Goal: Task Accomplishment & Management: Manage account settings

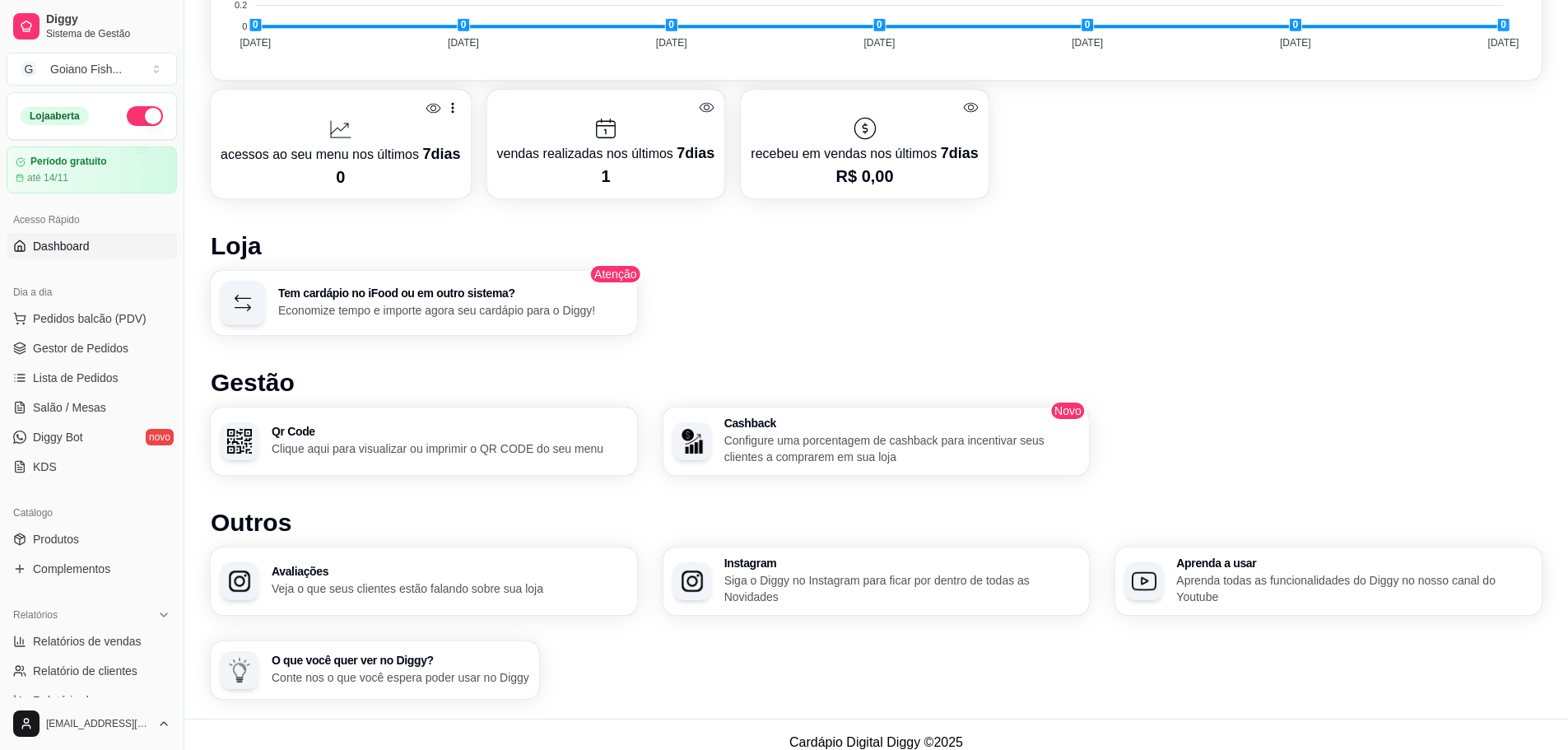
scroll to position [891, 0]
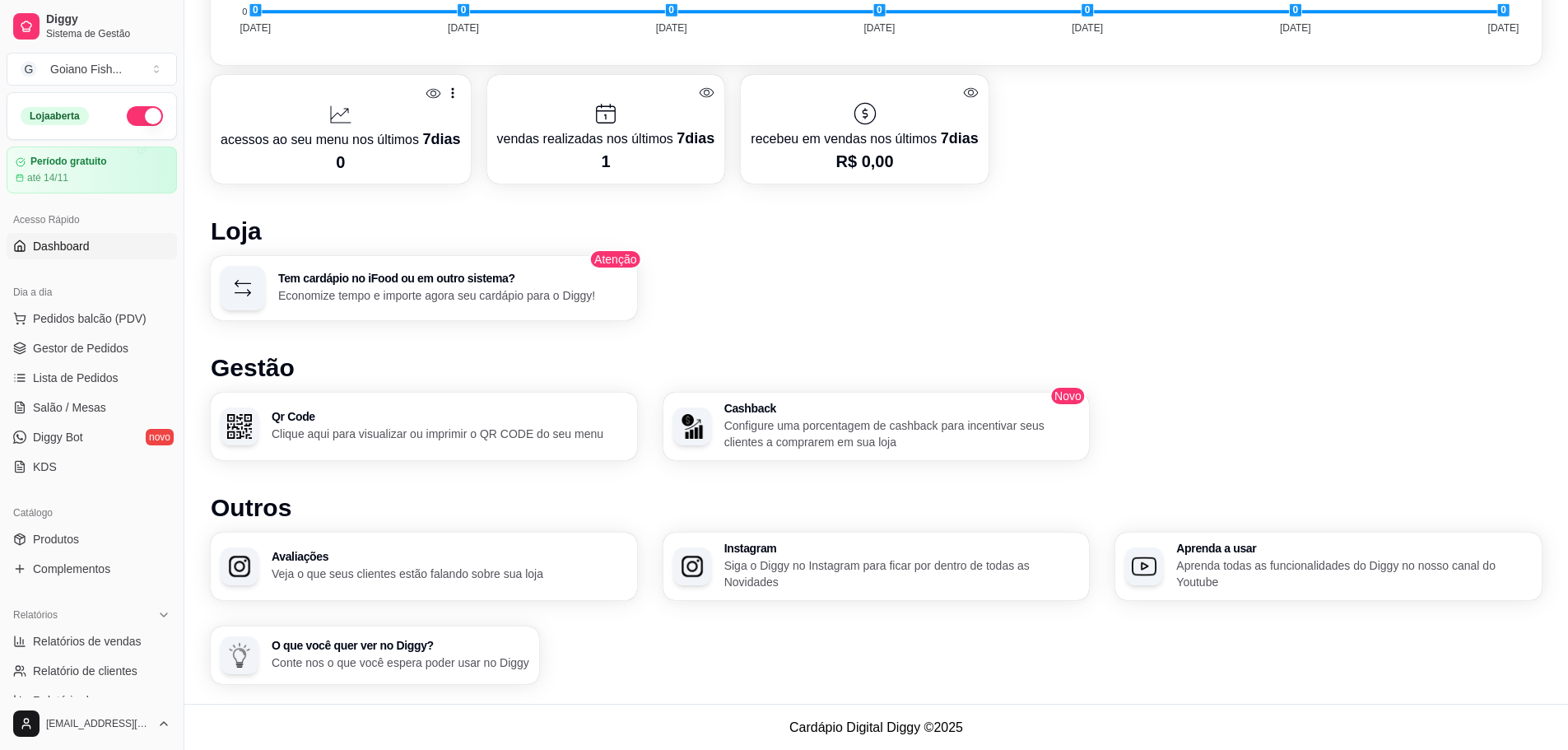
click at [512, 434] on p "Clique aqui para visualizar ou imprimir o QR CODE do seu menu" at bounding box center [449, 434] width 356 height 17
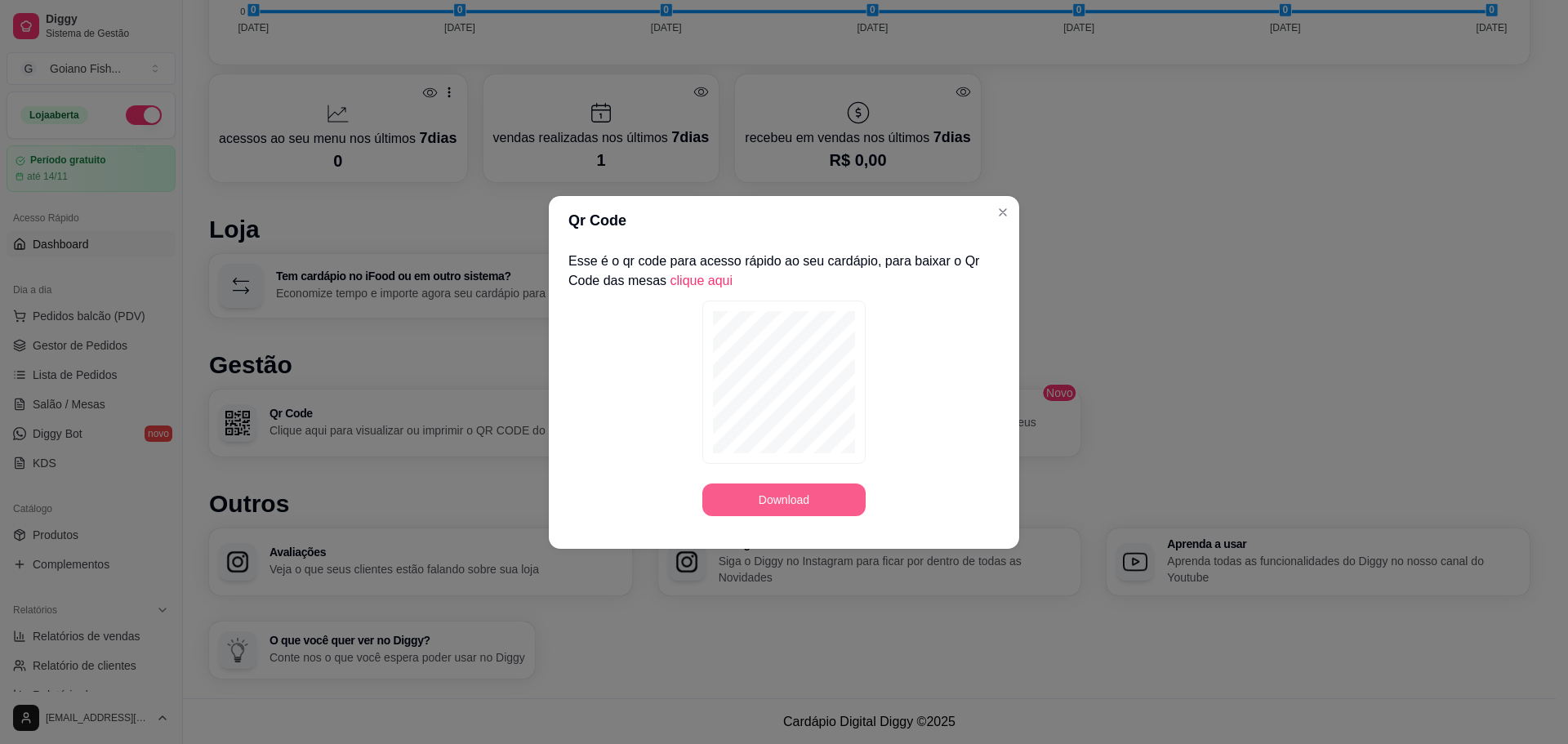
click at [799, 509] on button "Download" at bounding box center [784, 500] width 164 height 33
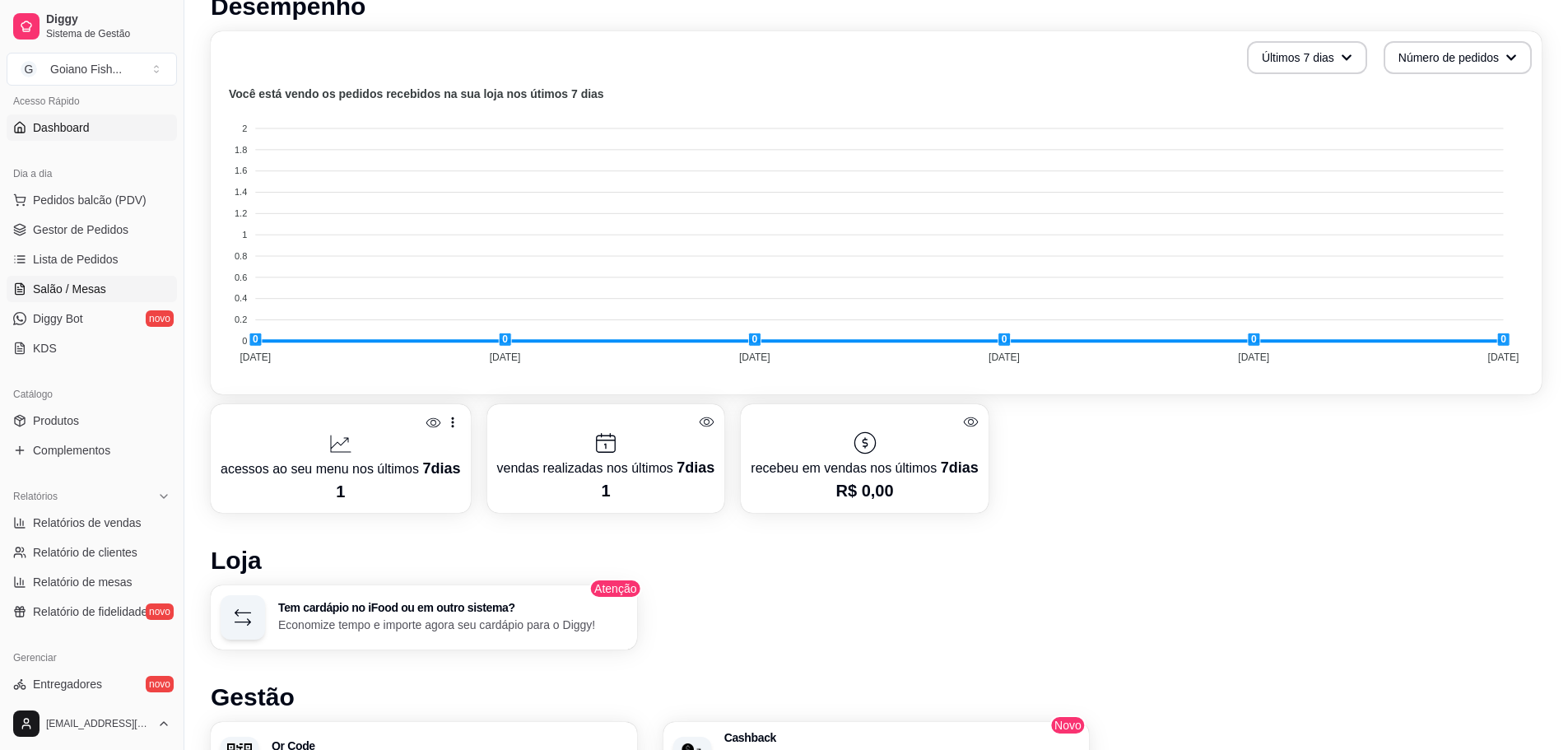
scroll to position [247, 0]
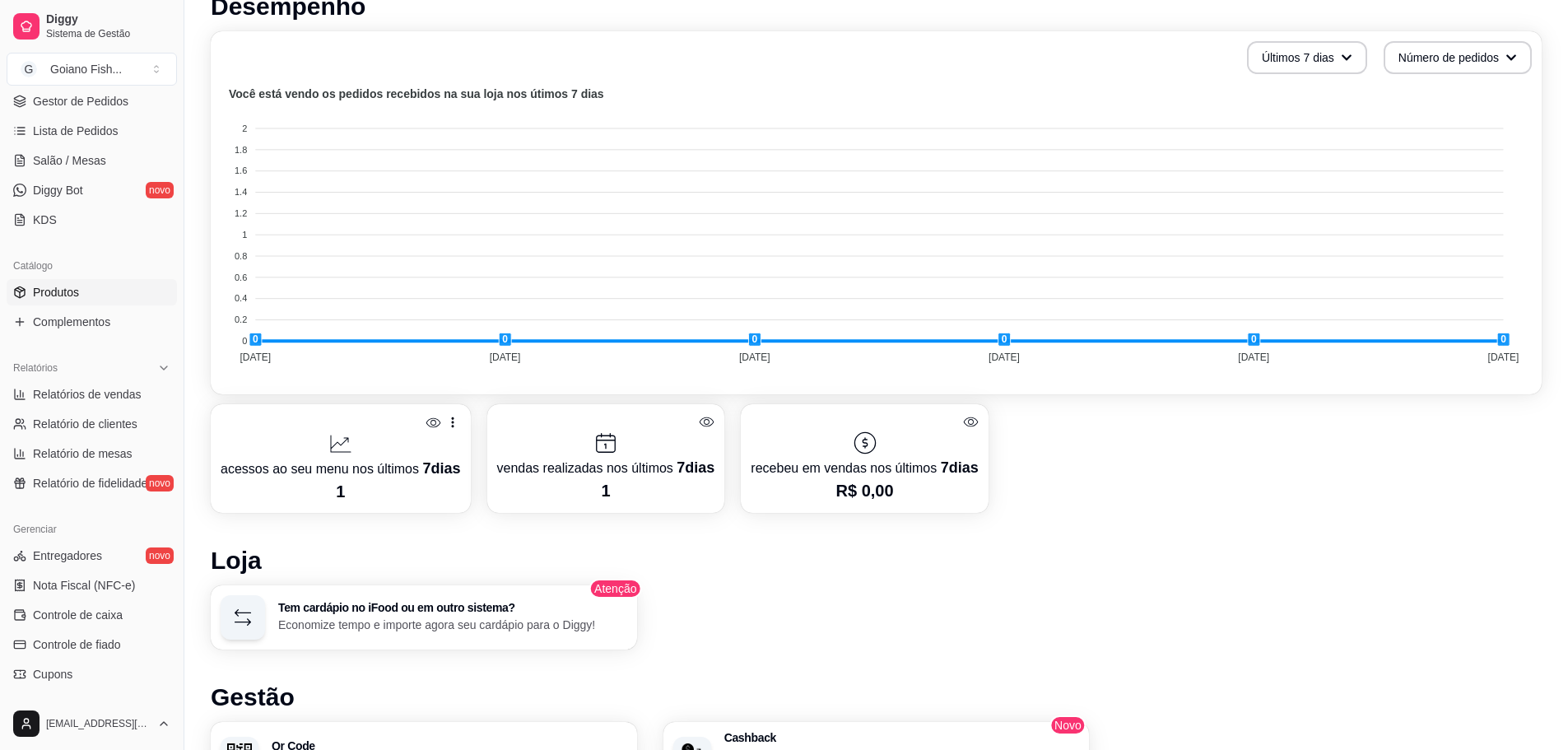
click at [82, 297] on link "Produtos" at bounding box center [92, 292] width 171 height 26
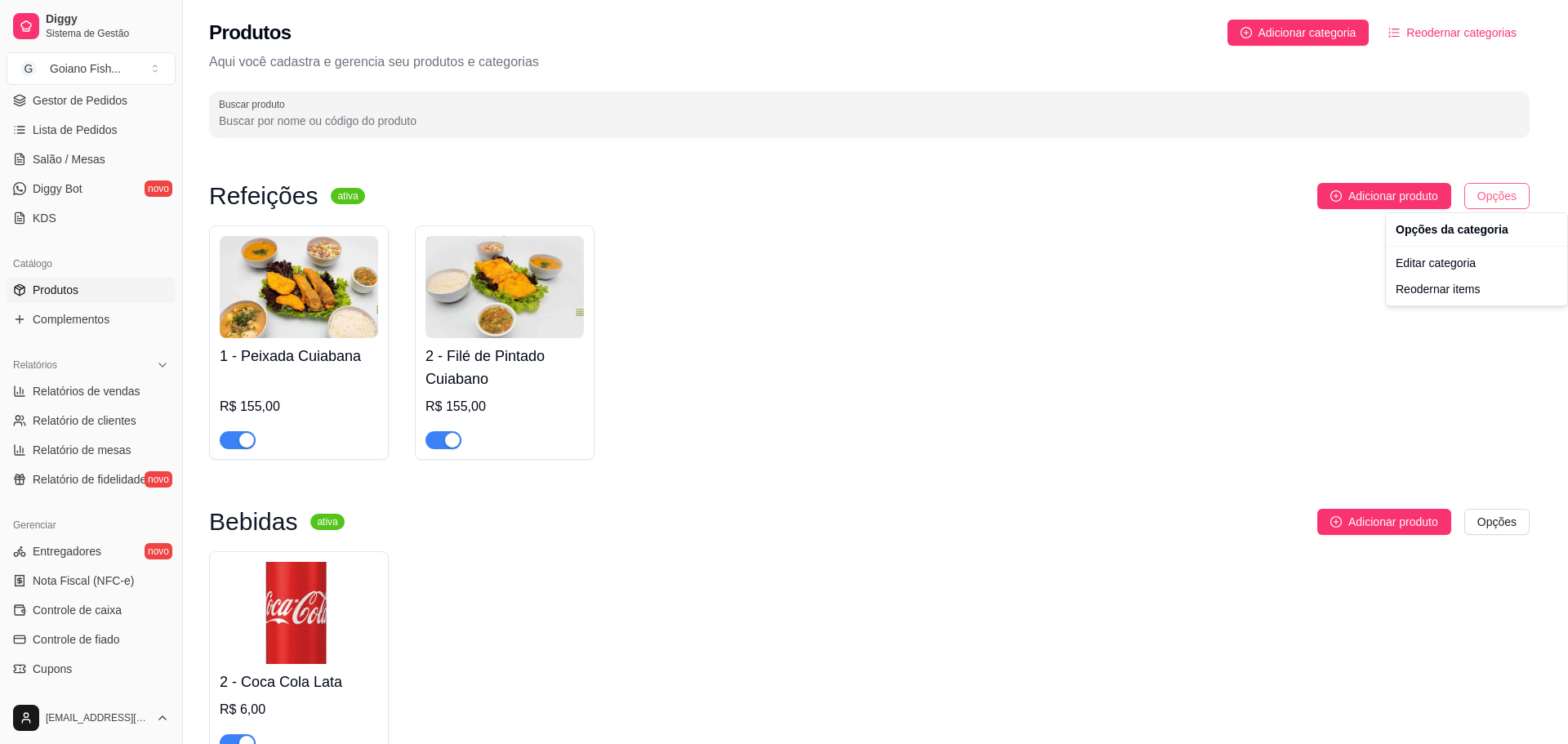
click at [1503, 192] on html "Diggy Sistema de Gestão G Goiano Fish ... Loja aberta Período gratuito até 14/1…" at bounding box center [784, 372] width 1568 height 744
drag, startPoint x: 881, startPoint y: 362, endPoint x: 497, endPoint y: 354, distance: 384.1
click at [880, 363] on html "Diggy Sistema de Gestão G Goiano Fish ... Loja aberta Período gratuito até 14/1…" at bounding box center [784, 372] width 1568 height 744
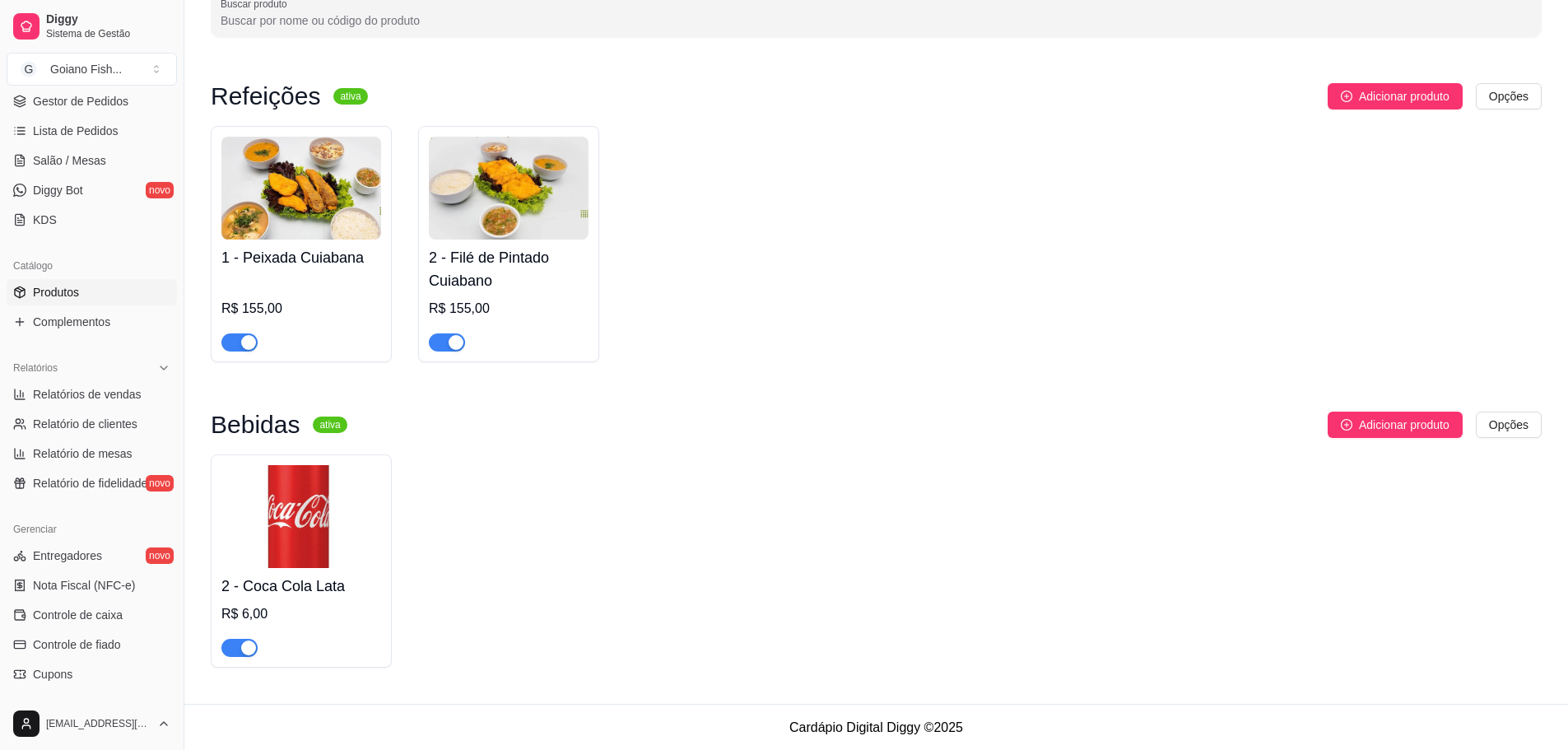
scroll to position [104, 0]
click at [290, 531] on img at bounding box center [301, 516] width 160 height 103
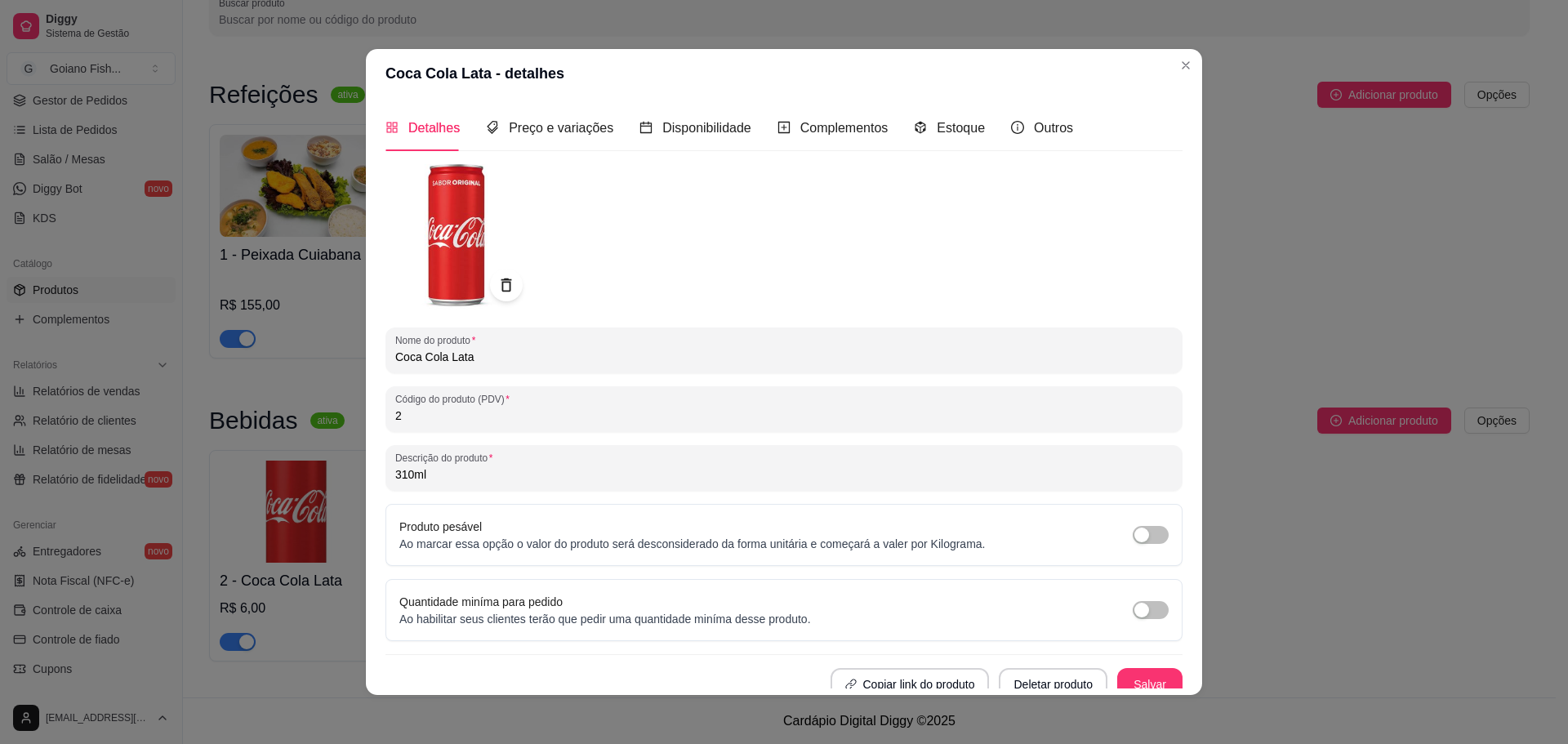
drag, startPoint x: 401, startPoint y: 416, endPoint x: 303, endPoint y: 405, distance: 98.6
click at [303, 405] on div "Coca Cola Lata - detalhes Detalhes Preço e variações Disponibilidade Complement…" at bounding box center [784, 372] width 1568 height 744
type input "1"
click at [1138, 676] on button "Salvar" at bounding box center [1150, 684] width 64 height 32
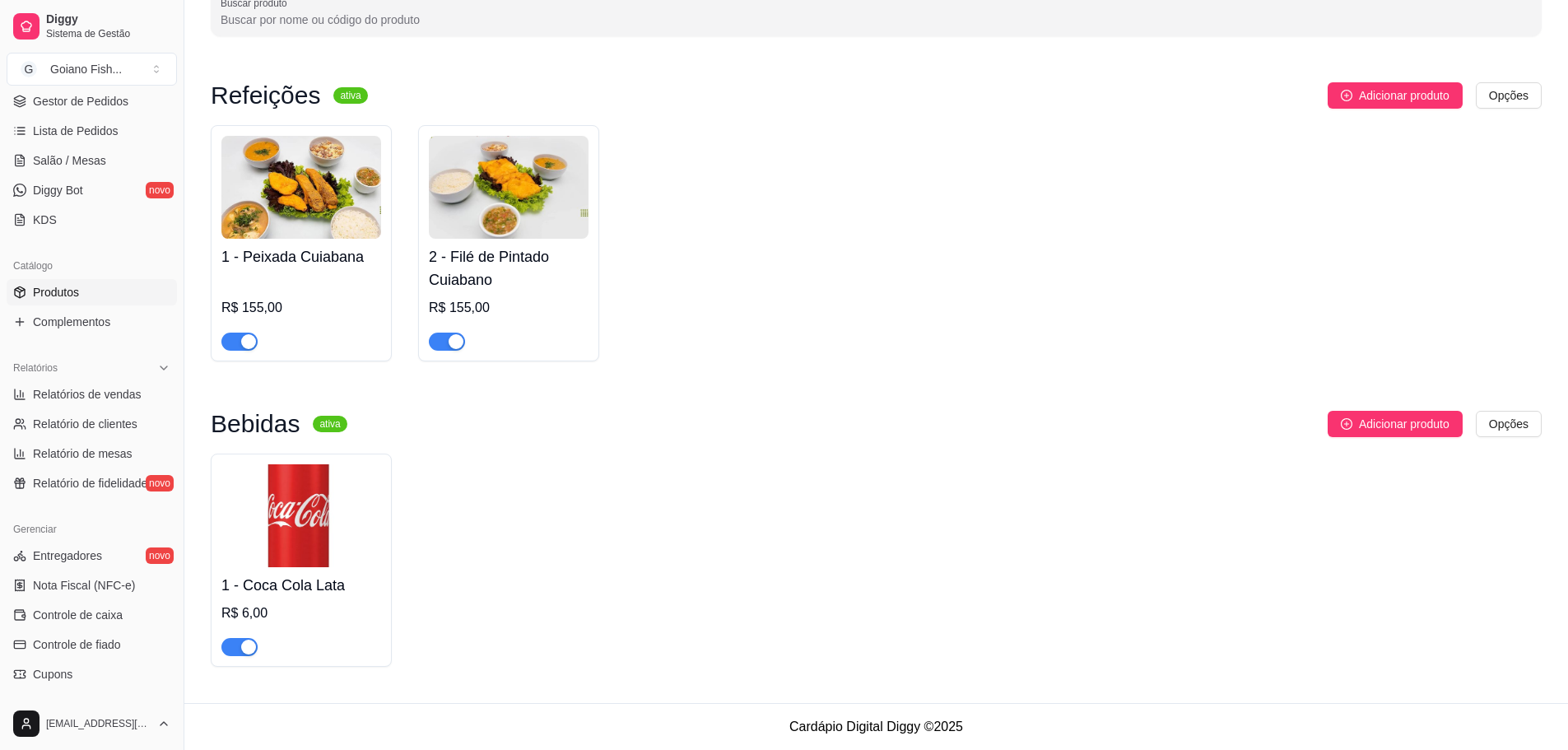
click at [324, 227] on img at bounding box center [301, 187] width 160 height 103
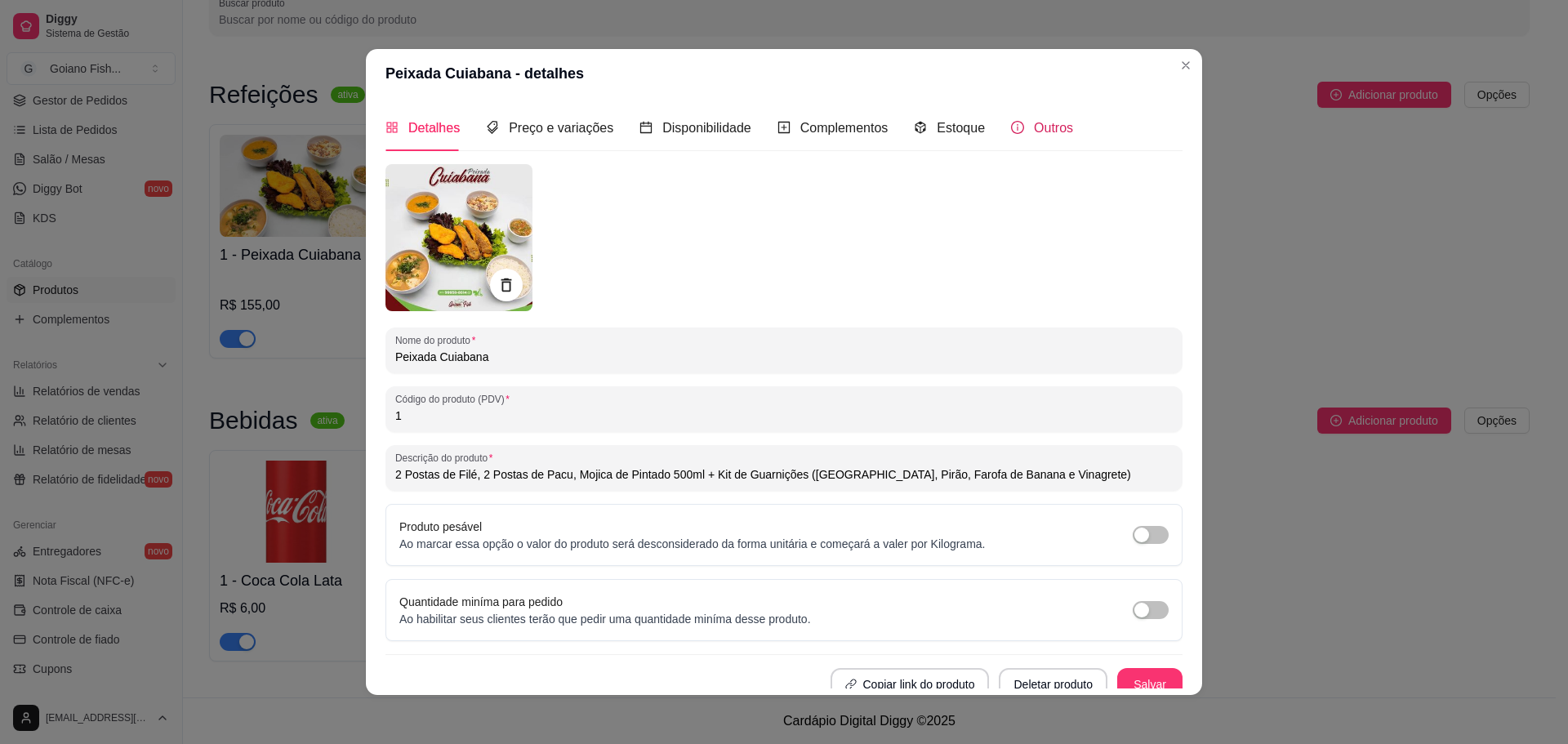
click at [1052, 133] on span "Outros" at bounding box center [1053, 128] width 39 height 14
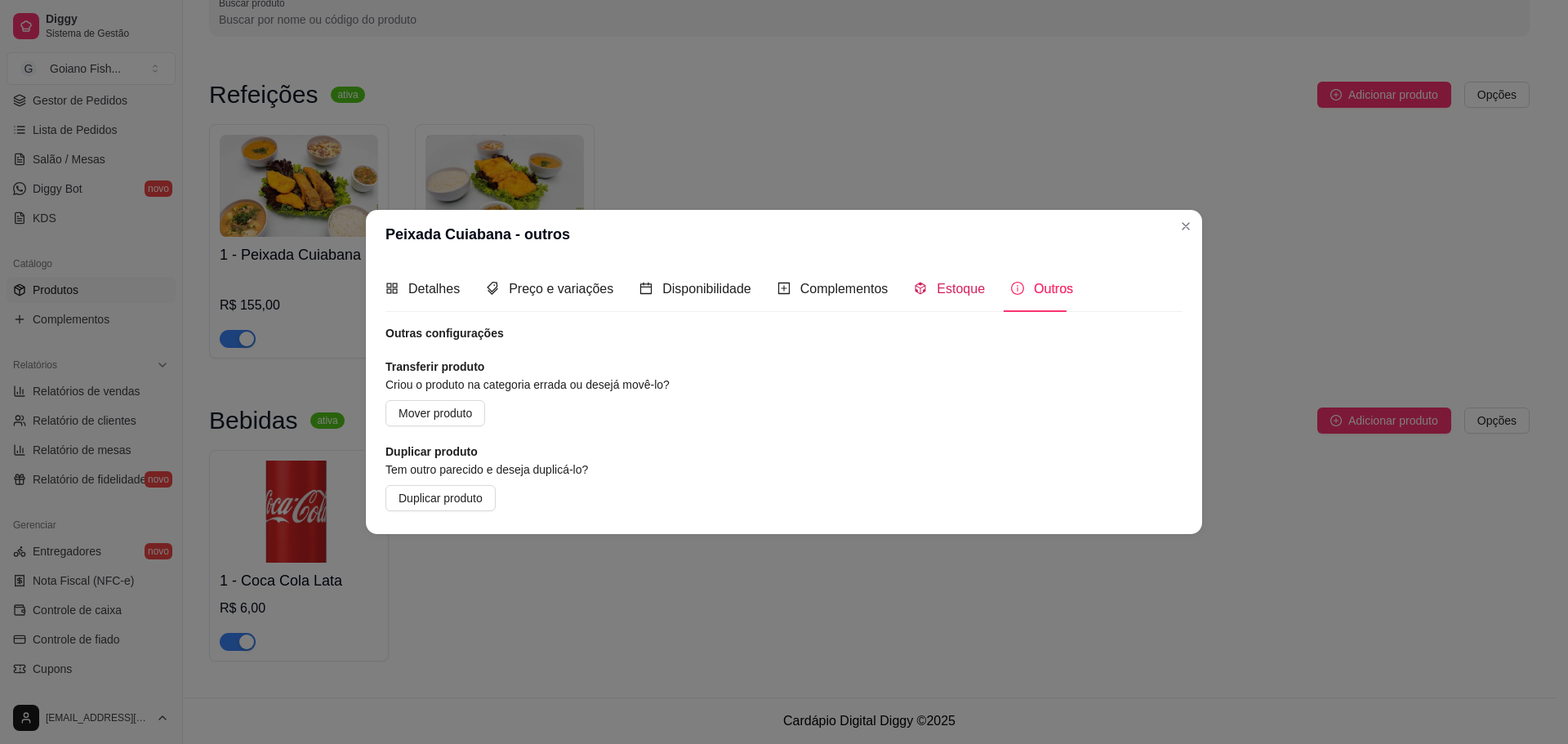
click at [967, 287] on span "Estoque" at bounding box center [961, 288] width 48 height 14
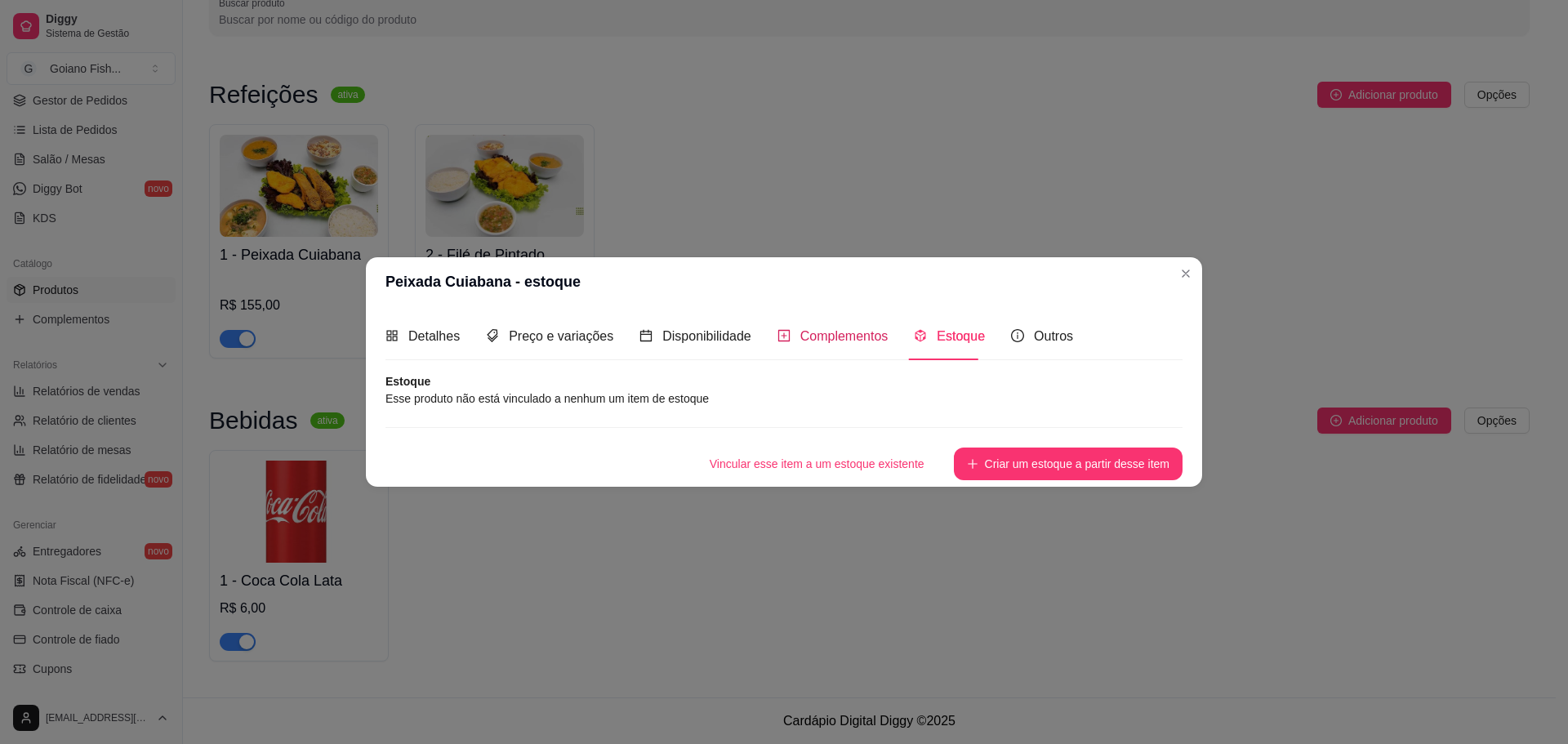
click at [839, 337] on span "Complementos" at bounding box center [845, 336] width 88 height 14
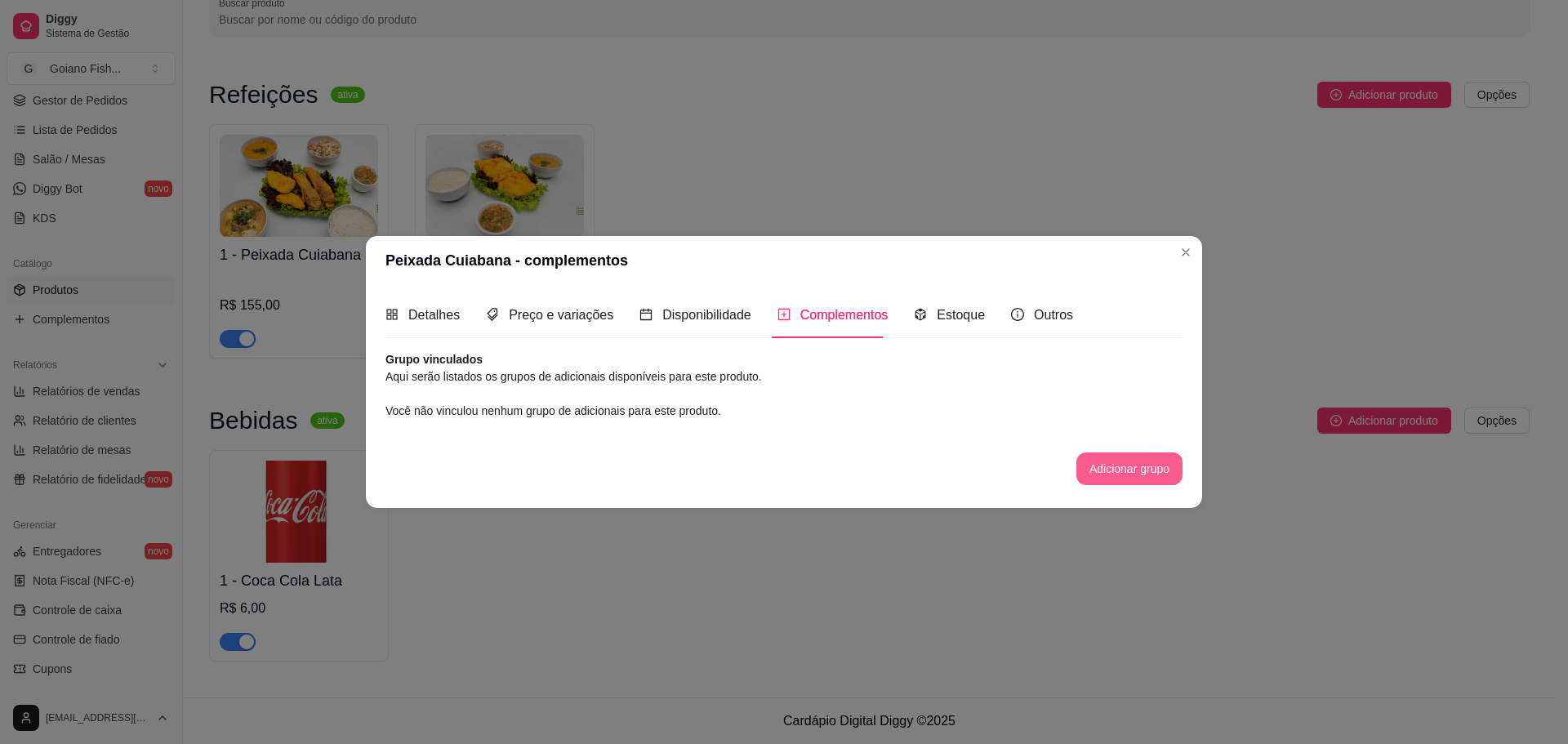
click at [1119, 477] on button "Adicionar grupo" at bounding box center [1129, 469] width 106 height 33
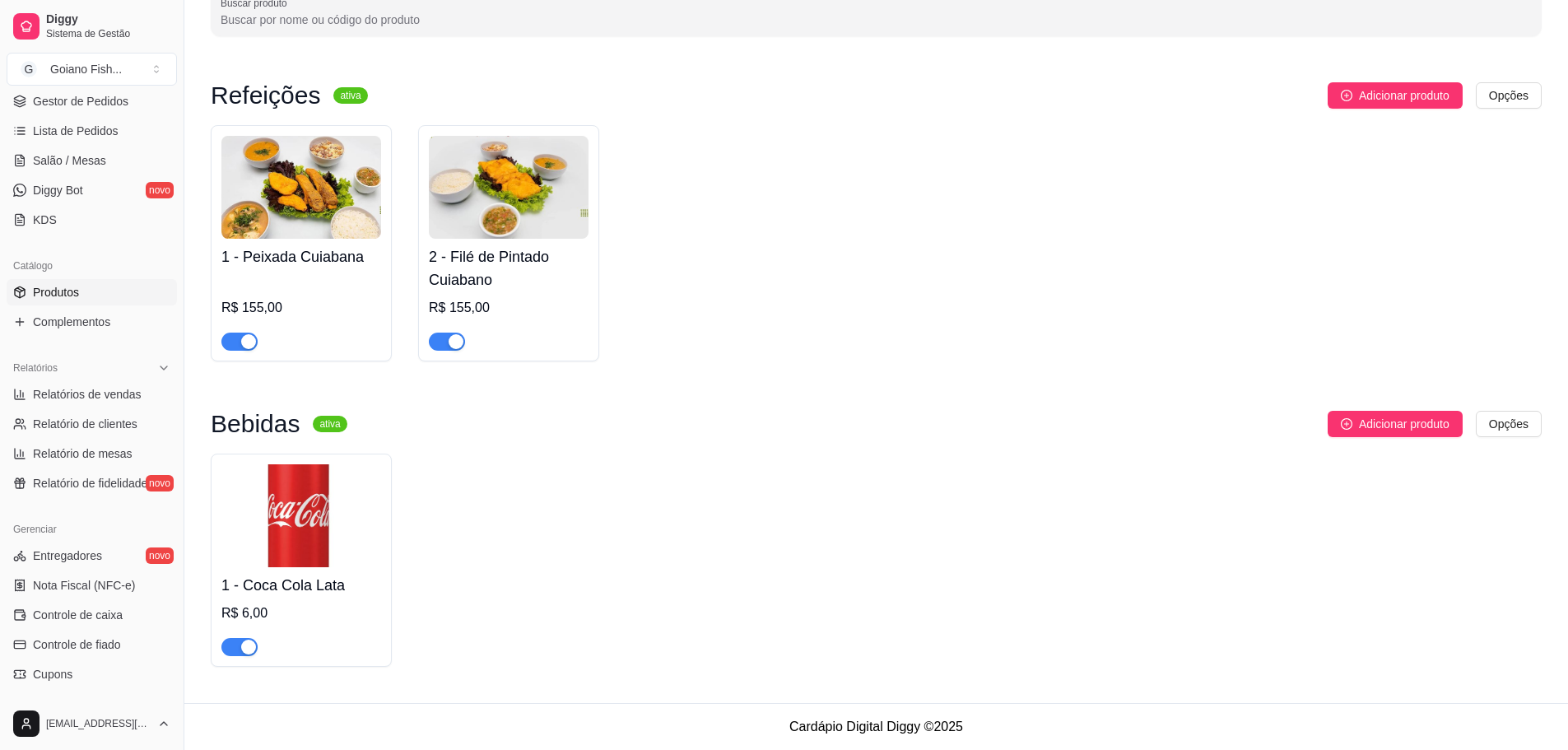
click at [316, 215] on img at bounding box center [301, 187] width 160 height 103
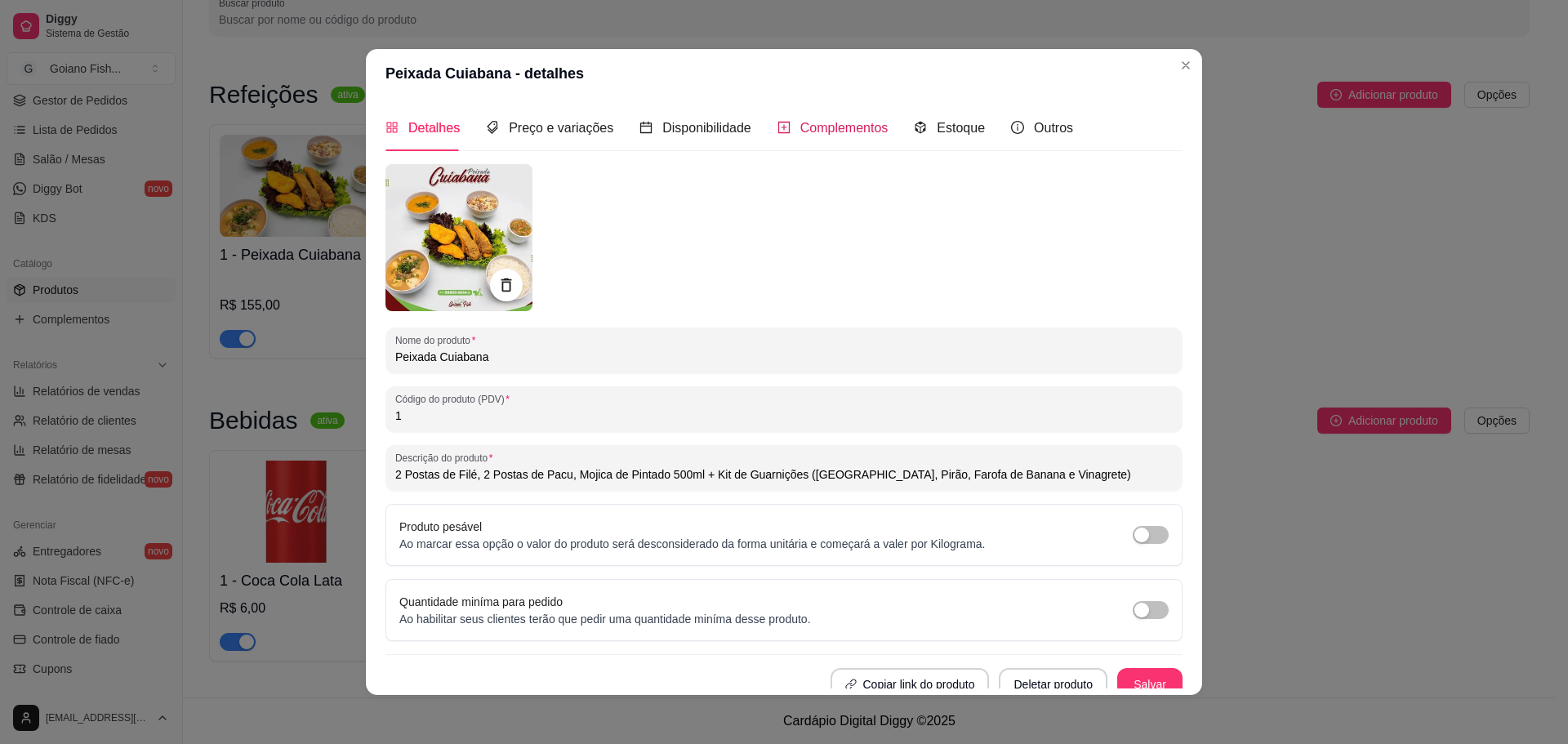
click at [827, 129] on span "Complementos" at bounding box center [845, 128] width 88 height 14
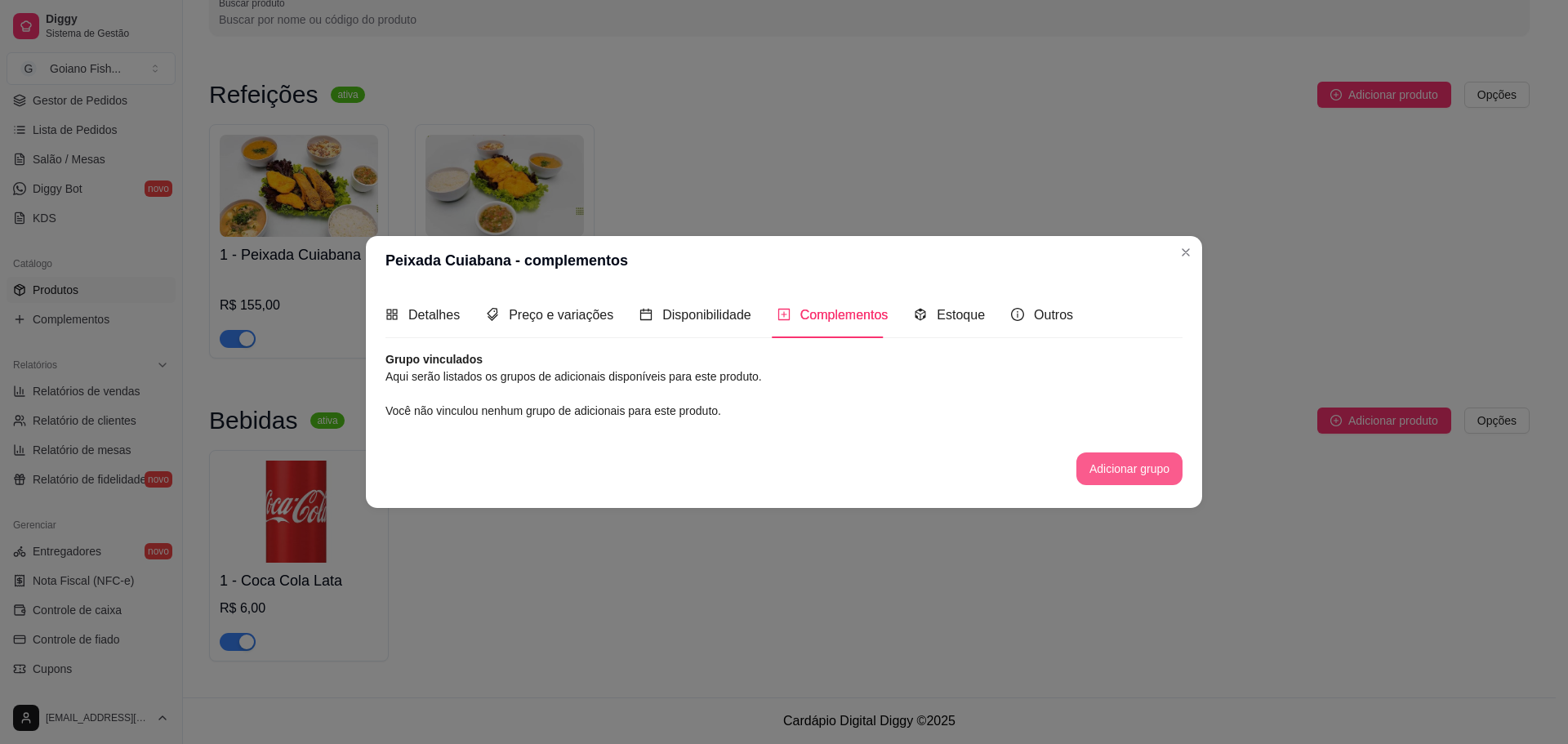
click at [1115, 468] on button "Adicionar grupo" at bounding box center [1129, 469] width 106 height 33
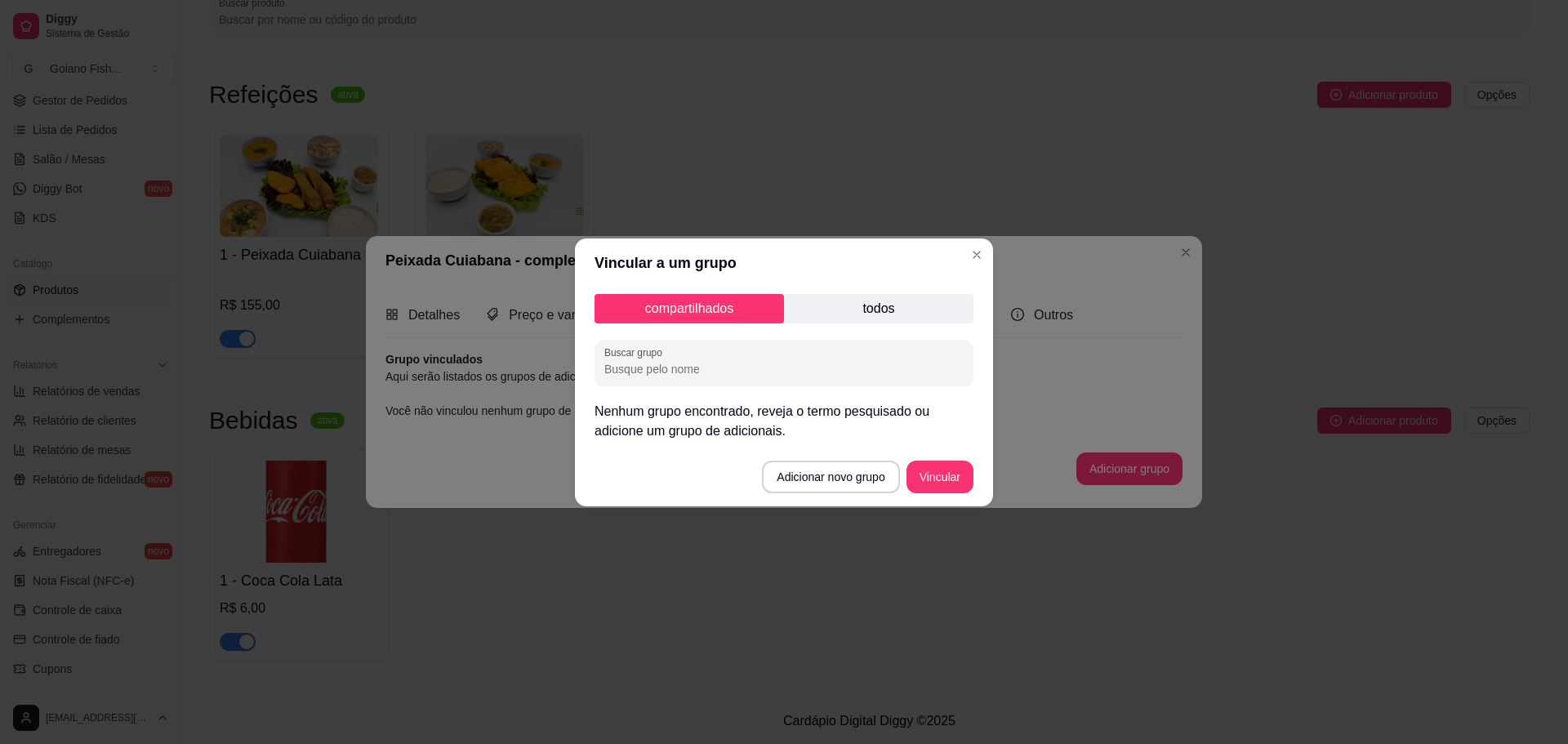
click at [858, 308] on p "todos" at bounding box center [879, 309] width 190 height 29
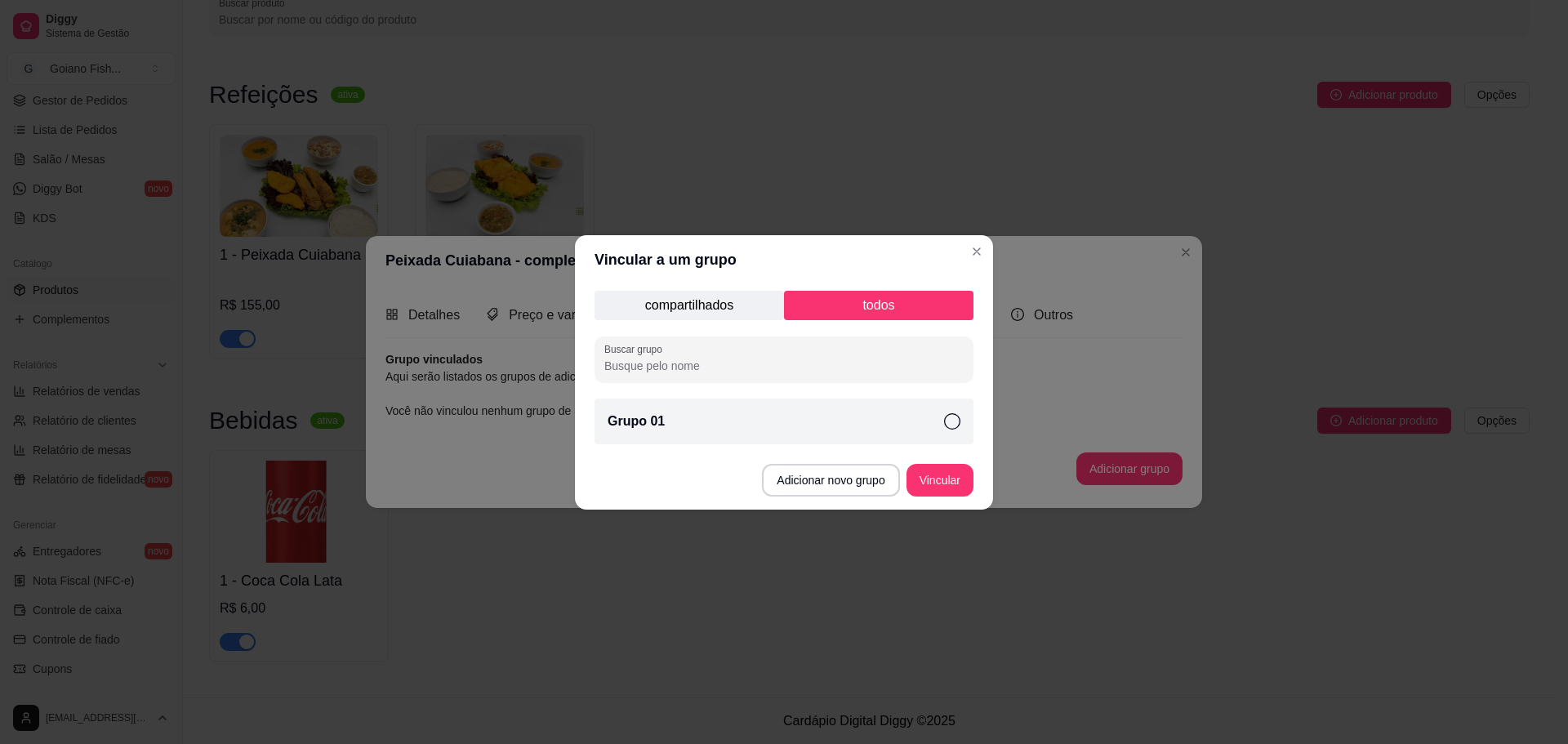
click at [956, 422] on icon at bounding box center [953, 422] width 16 height 16
click at [952, 487] on button "Vincular" at bounding box center [940, 480] width 67 height 33
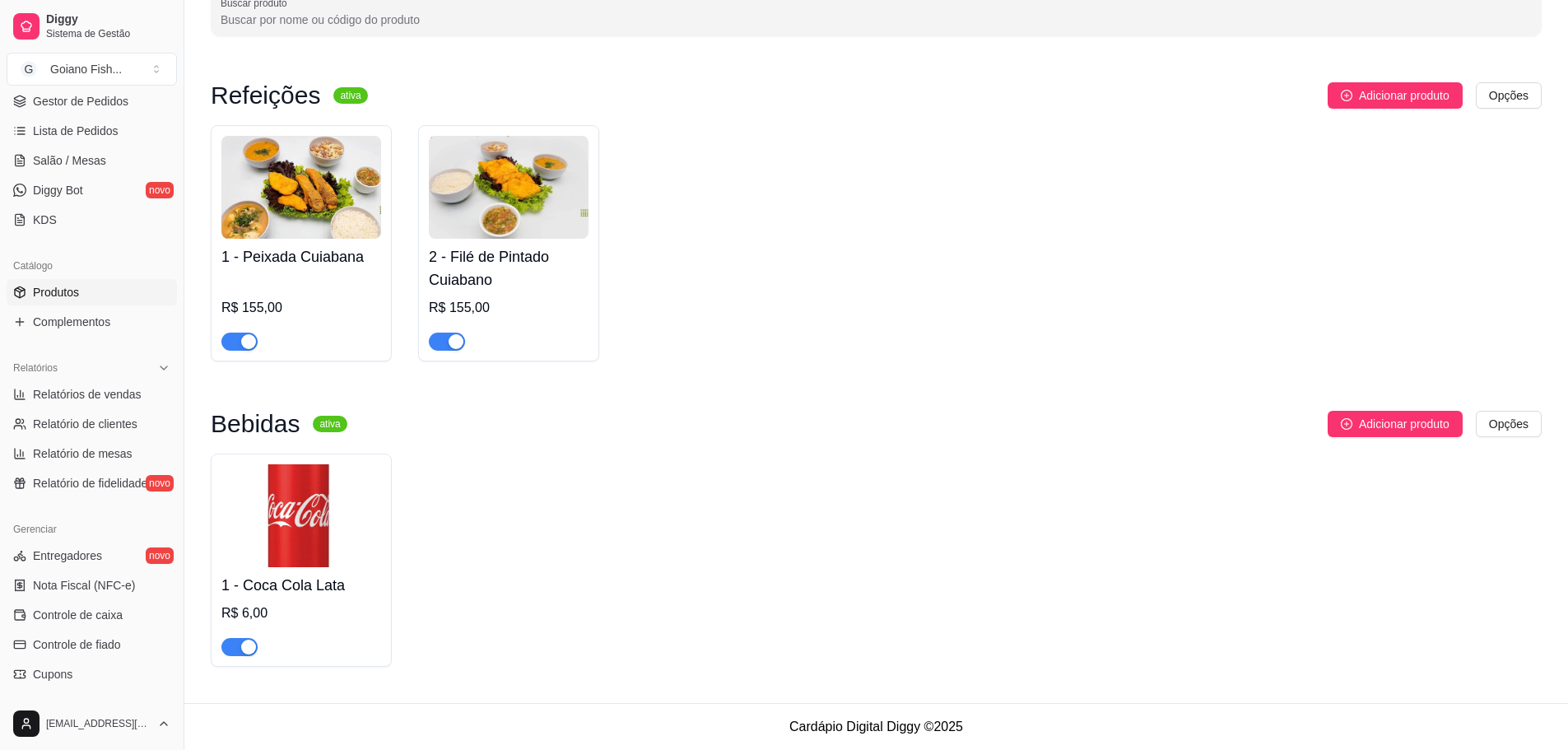
click at [544, 219] on img at bounding box center [509, 187] width 160 height 103
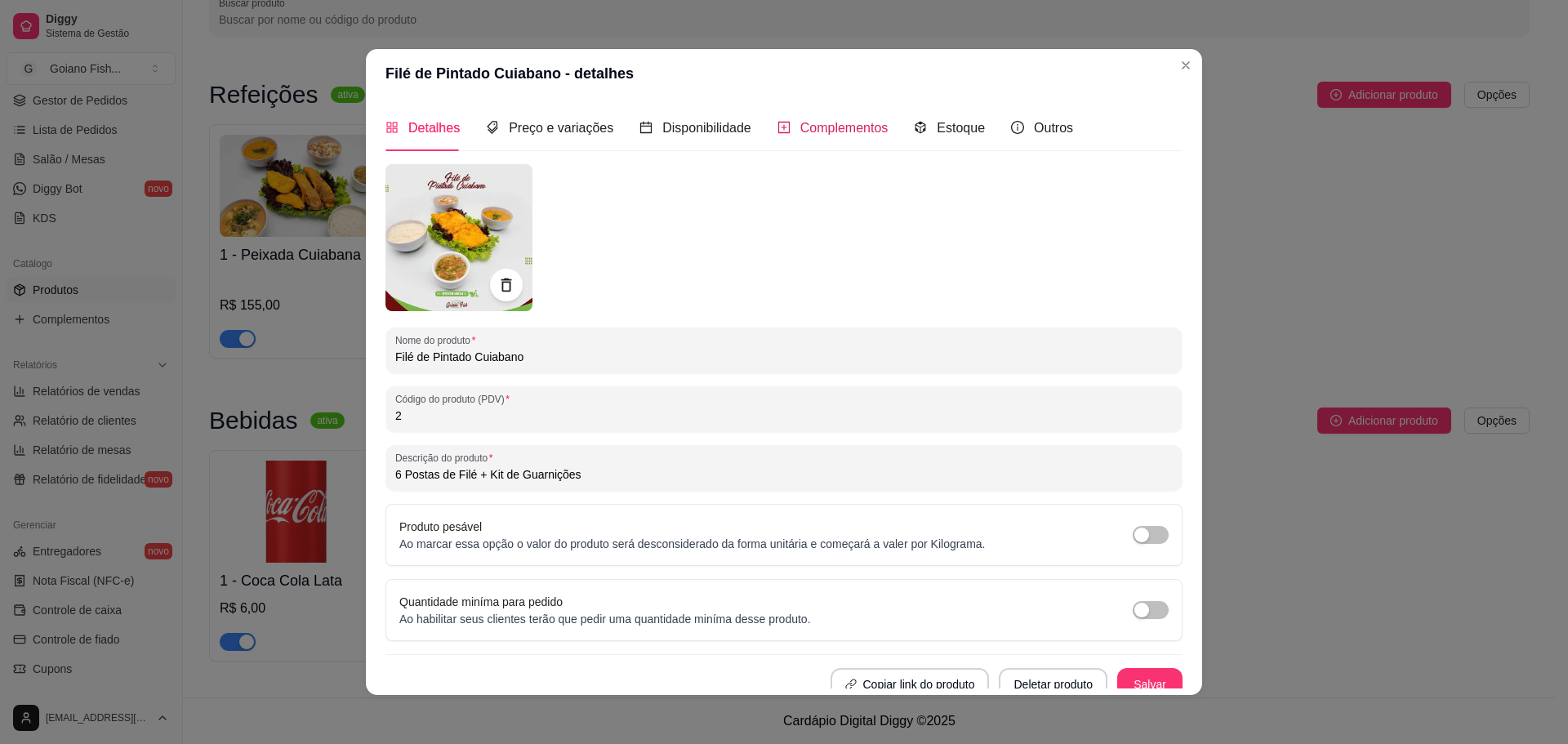
click at [868, 135] on span "Complementos" at bounding box center [845, 128] width 88 height 14
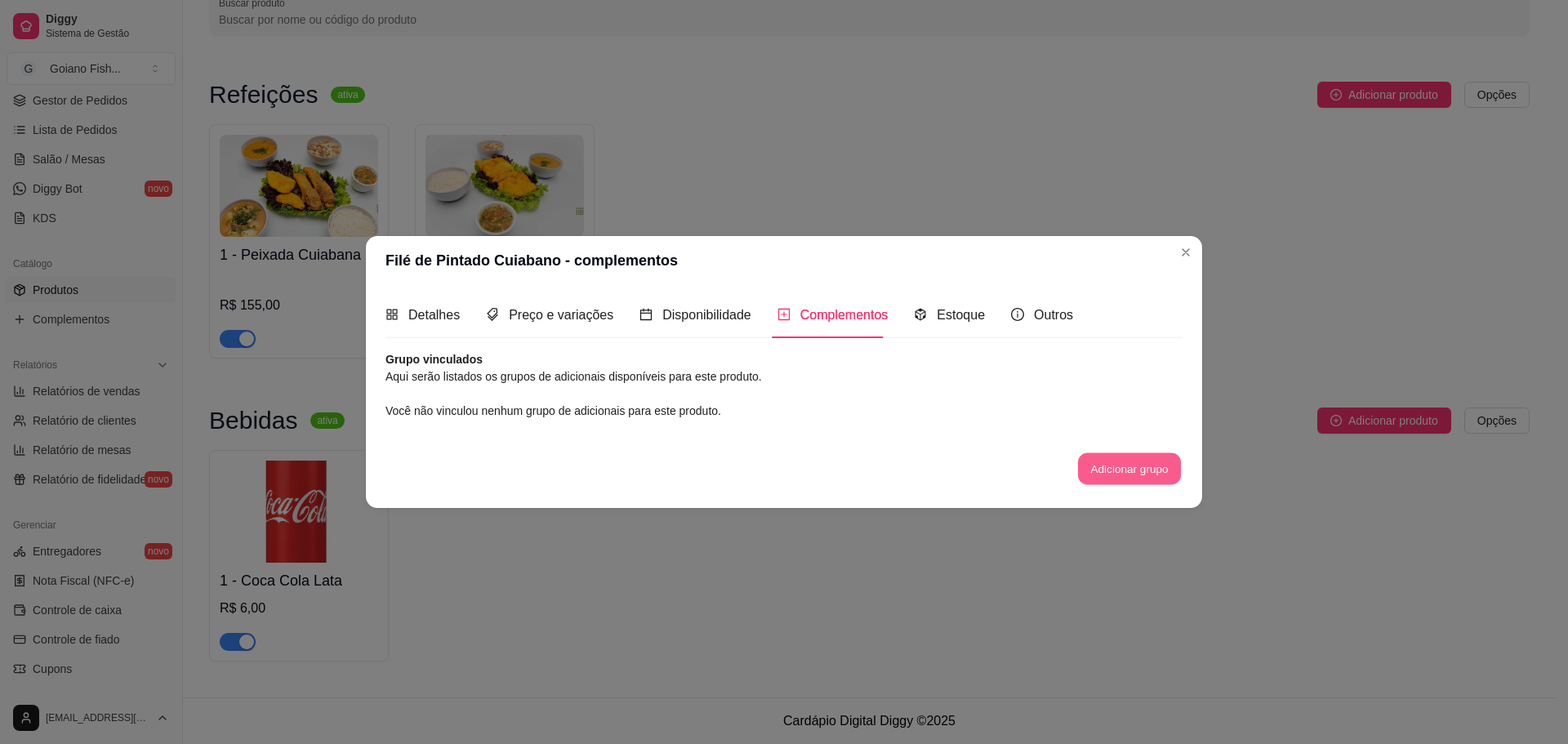
click at [1134, 469] on button "Adicionar grupo" at bounding box center [1129, 469] width 103 height 32
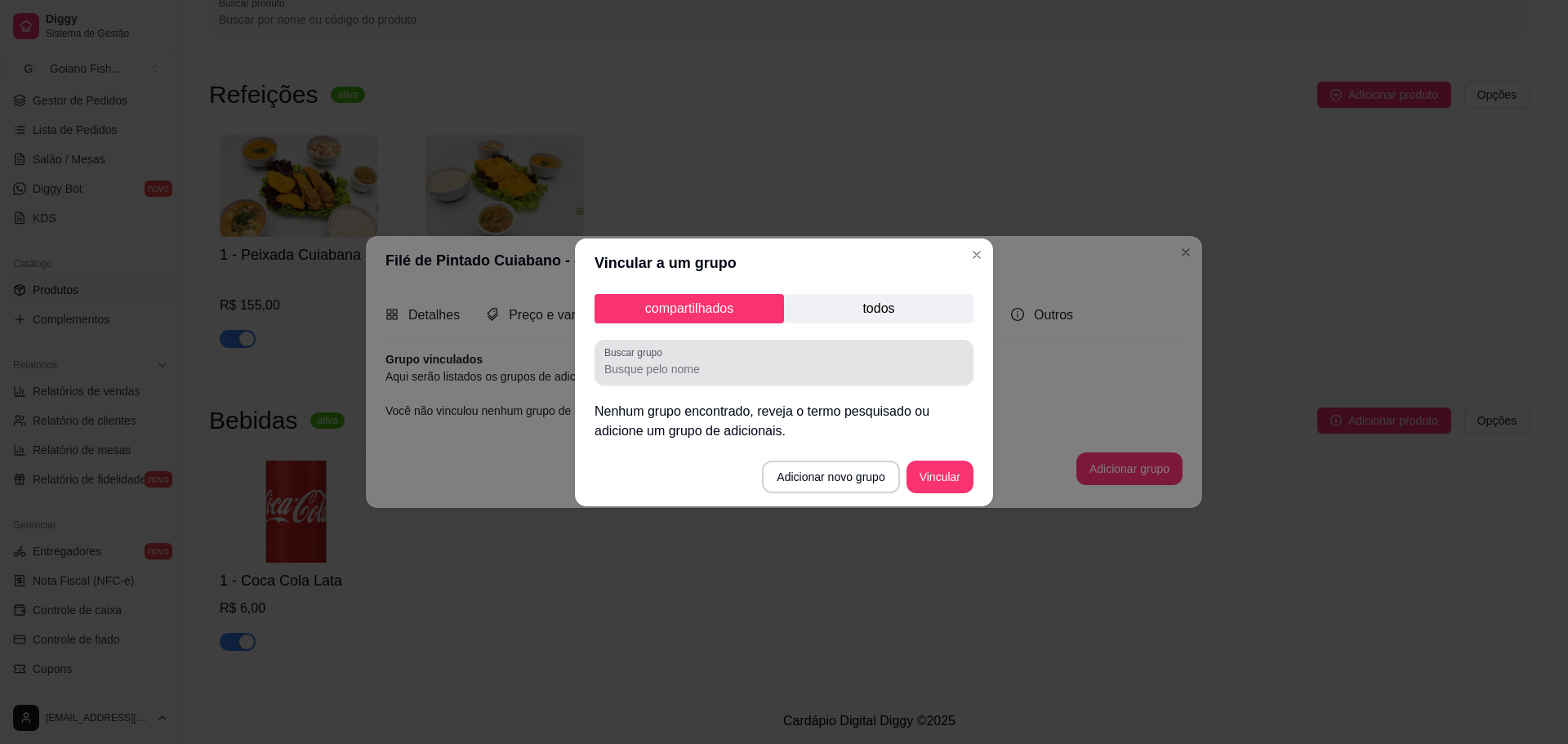
click at [829, 372] on input "Buscar grupo" at bounding box center [783, 369] width 359 height 16
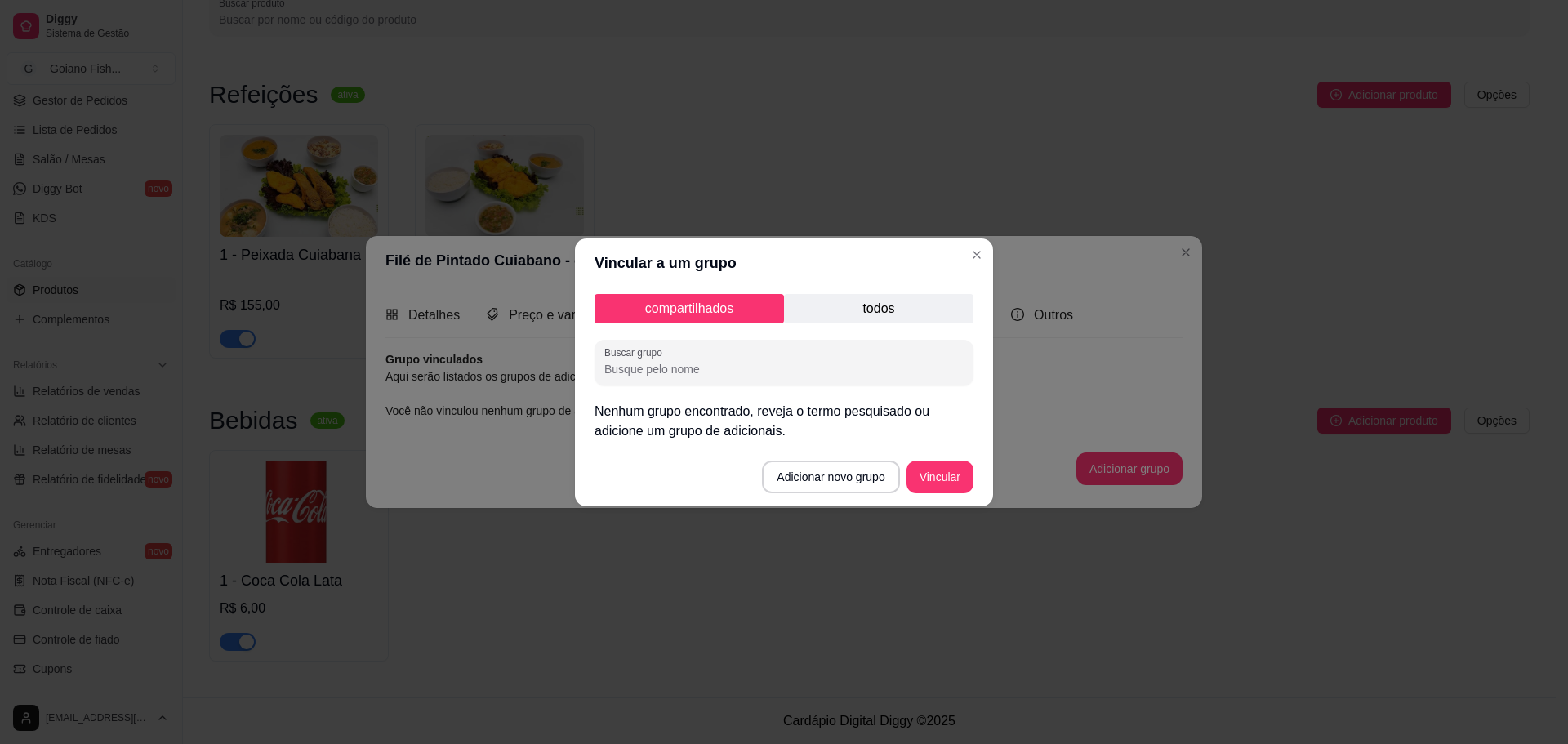
click at [844, 362] on input "Buscar grupo" at bounding box center [783, 369] width 359 height 16
click at [876, 314] on p "todos" at bounding box center [879, 309] width 190 height 29
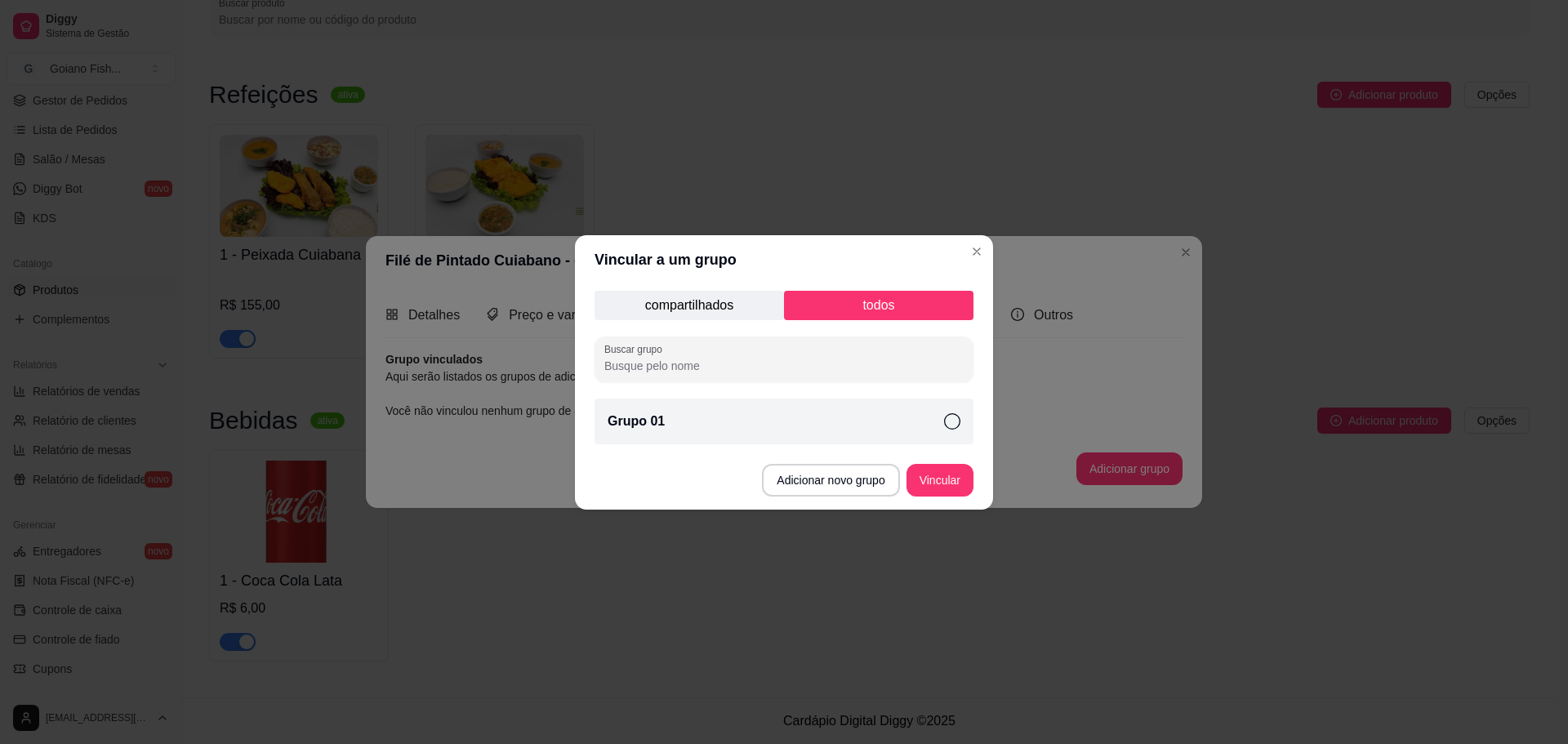
click at [953, 422] on icon at bounding box center [953, 422] width 16 height 16
click at [953, 485] on button "Vincular" at bounding box center [940, 480] width 67 height 33
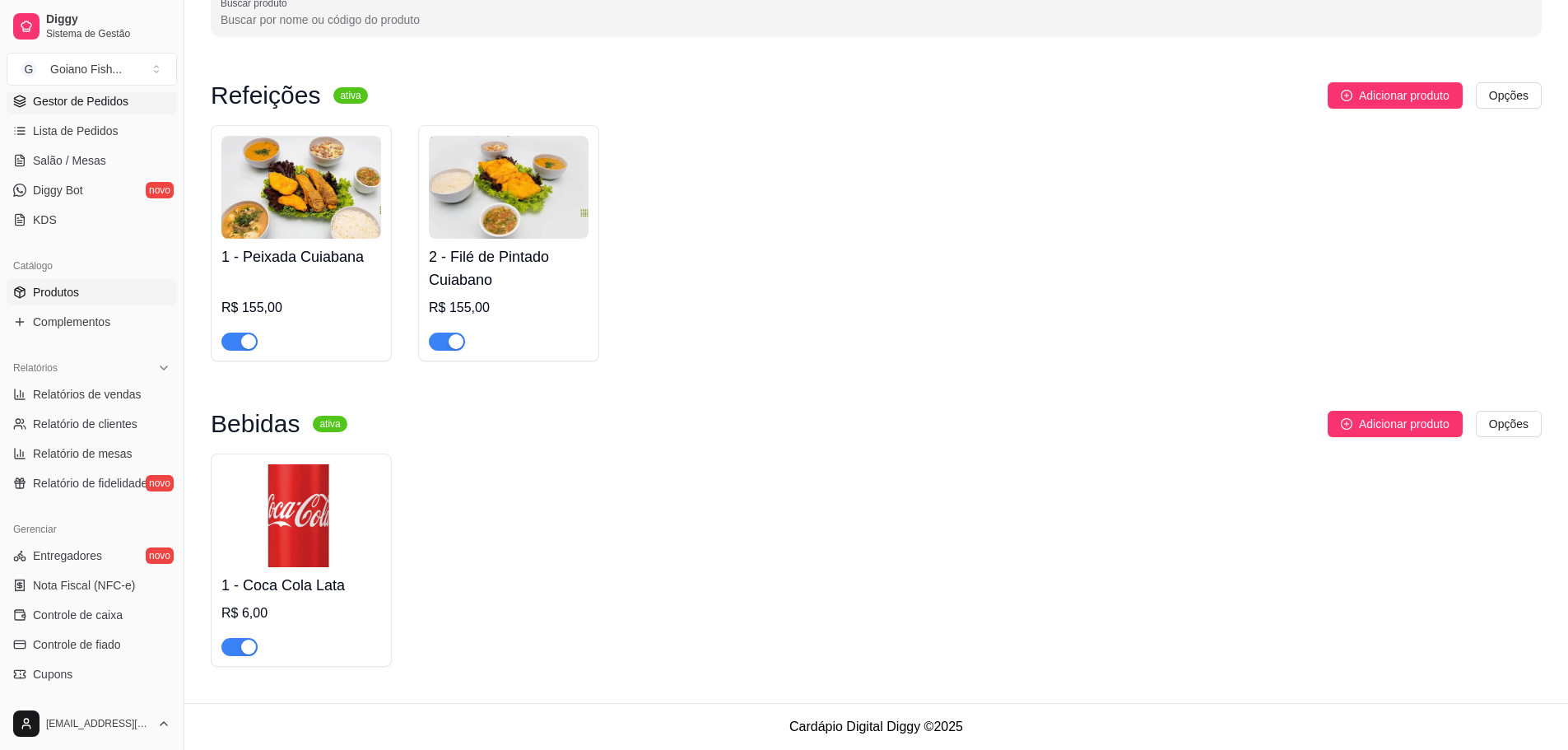
click at [110, 106] on span "Gestor de Pedidos" at bounding box center [81, 101] width 96 height 17
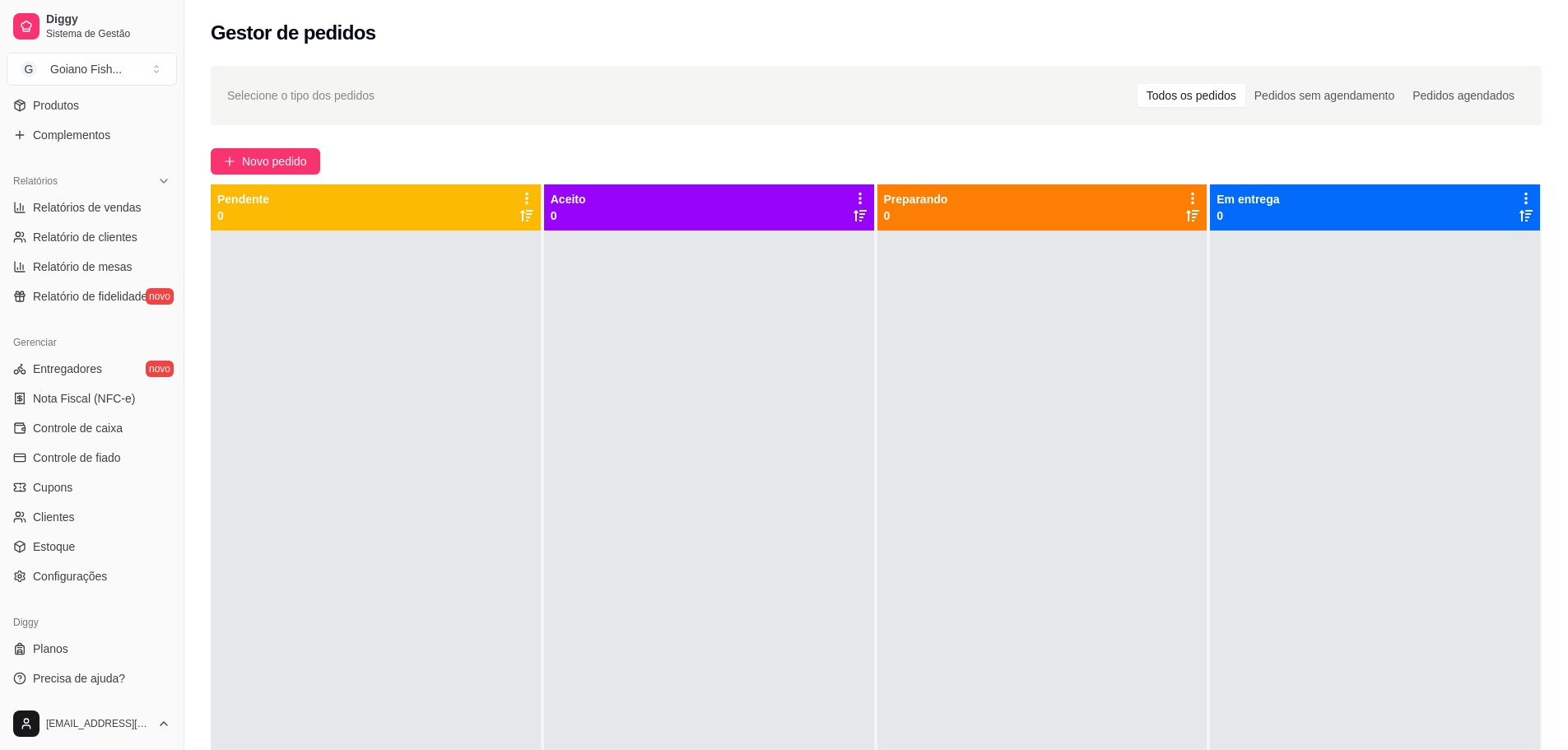
scroll to position [435, 0]
click at [87, 578] on span "Configurações" at bounding box center [70, 576] width 74 height 17
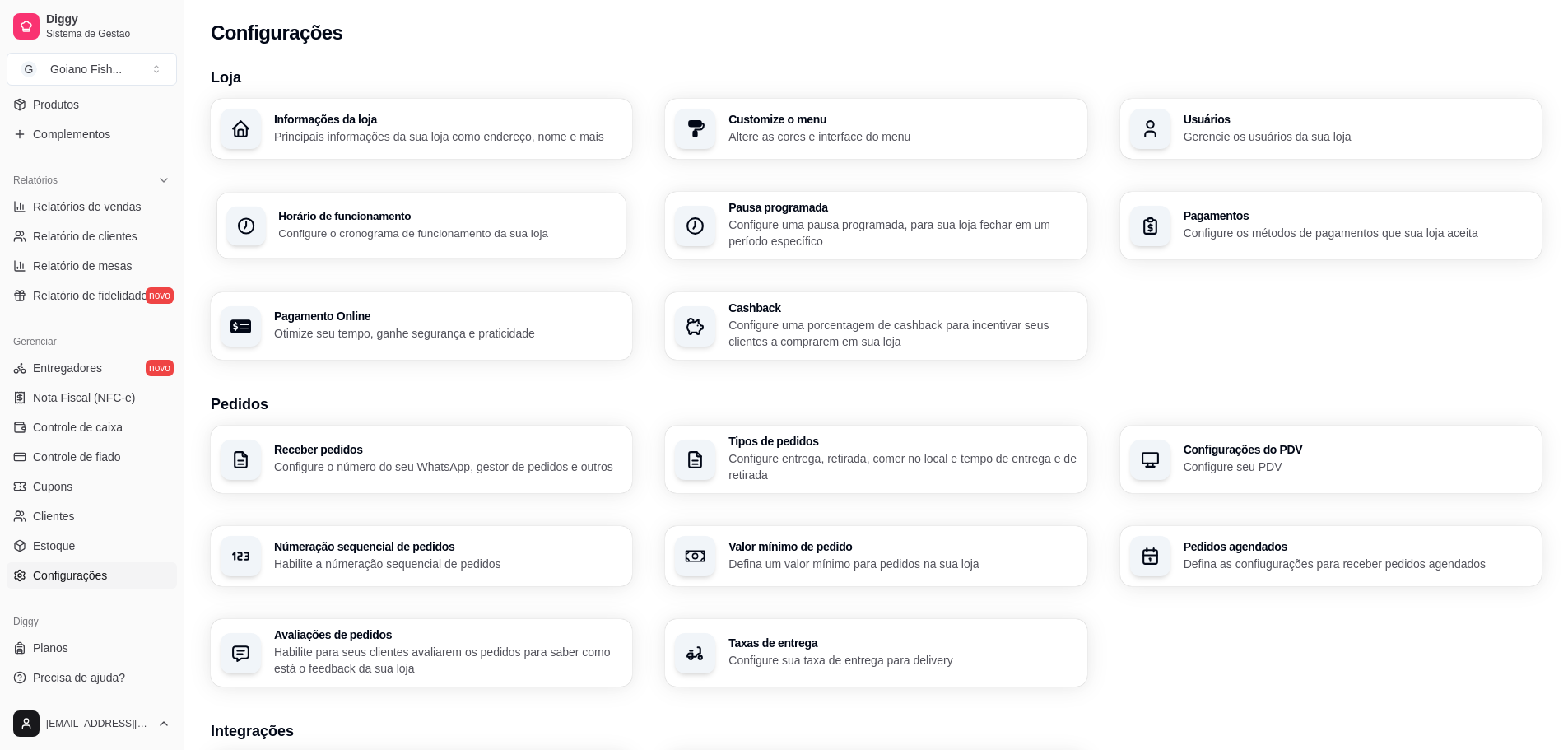
click at [464, 215] on h3 "Horário de funcionamento" at bounding box center [447, 216] width 338 height 12
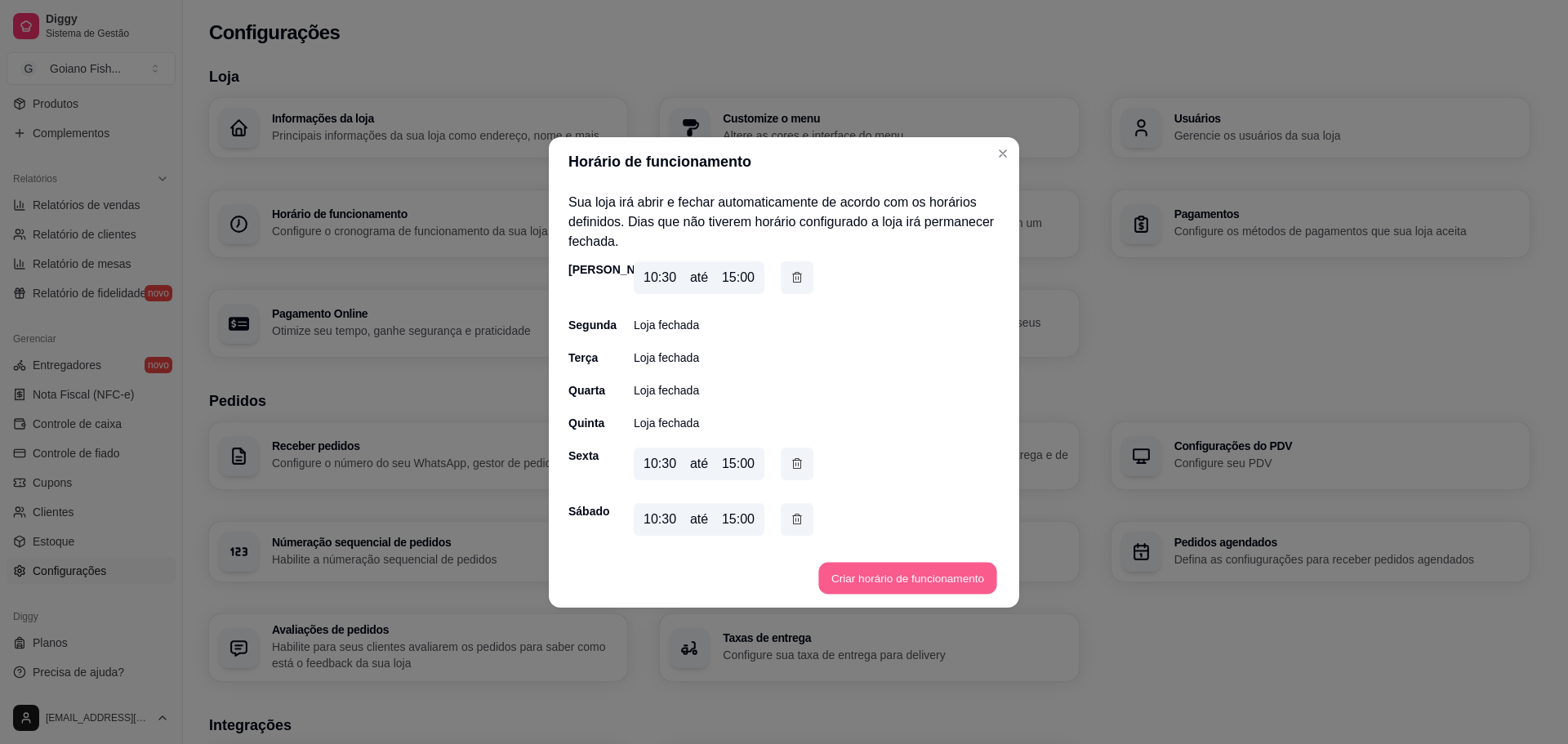
click at [886, 581] on button "Criar horário de funcionamento" at bounding box center [908, 578] width 178 height 32
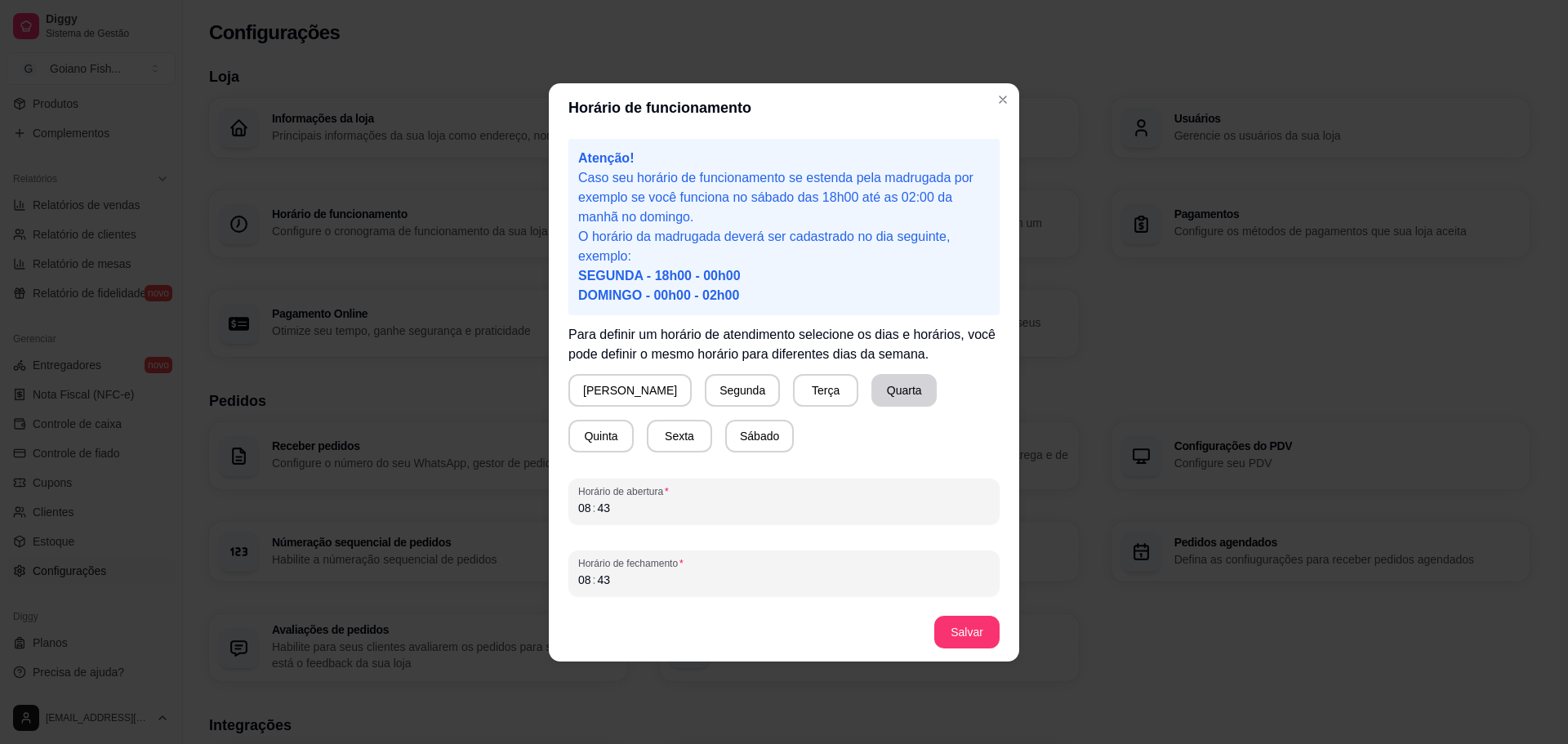
click at [872, 393] on button "Quarta" at bounding box center [904, 390] width 65 height 33
click at [475, 502] on div "Horário de funcionamento Atenção! Caso seu horário de funcionamento se estenda …" at bounding box center [784, 372] width 1568 height 744
click at [581, 583] on div "08" at bounding box center [585, 580] width 16 height 16
click at [970, 626] on button "Salvar" at bounding box center [967, 631] width 64 height 32
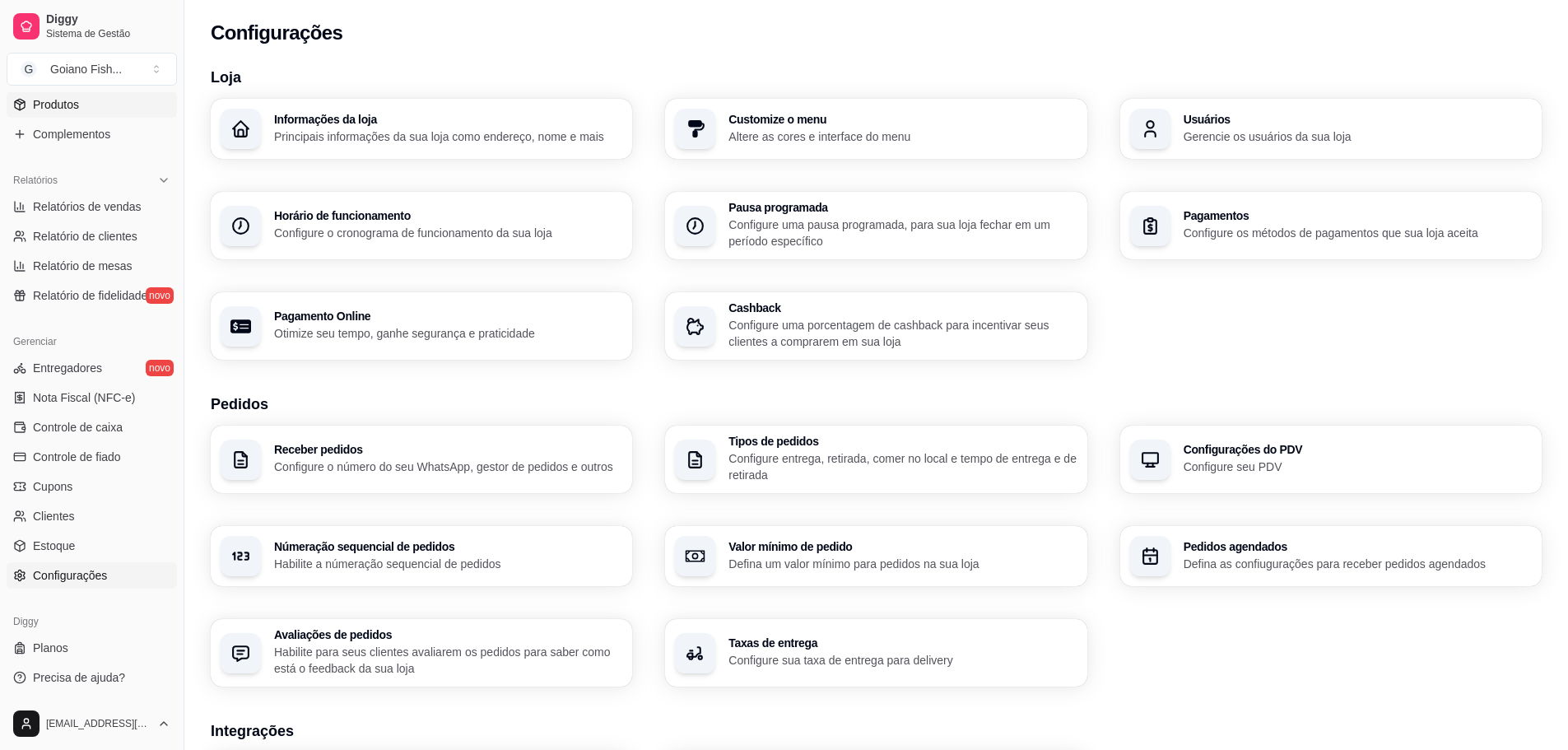
click at [57, 102] on span "Produtos" at bounding box center [56, 105] width 46 height 17
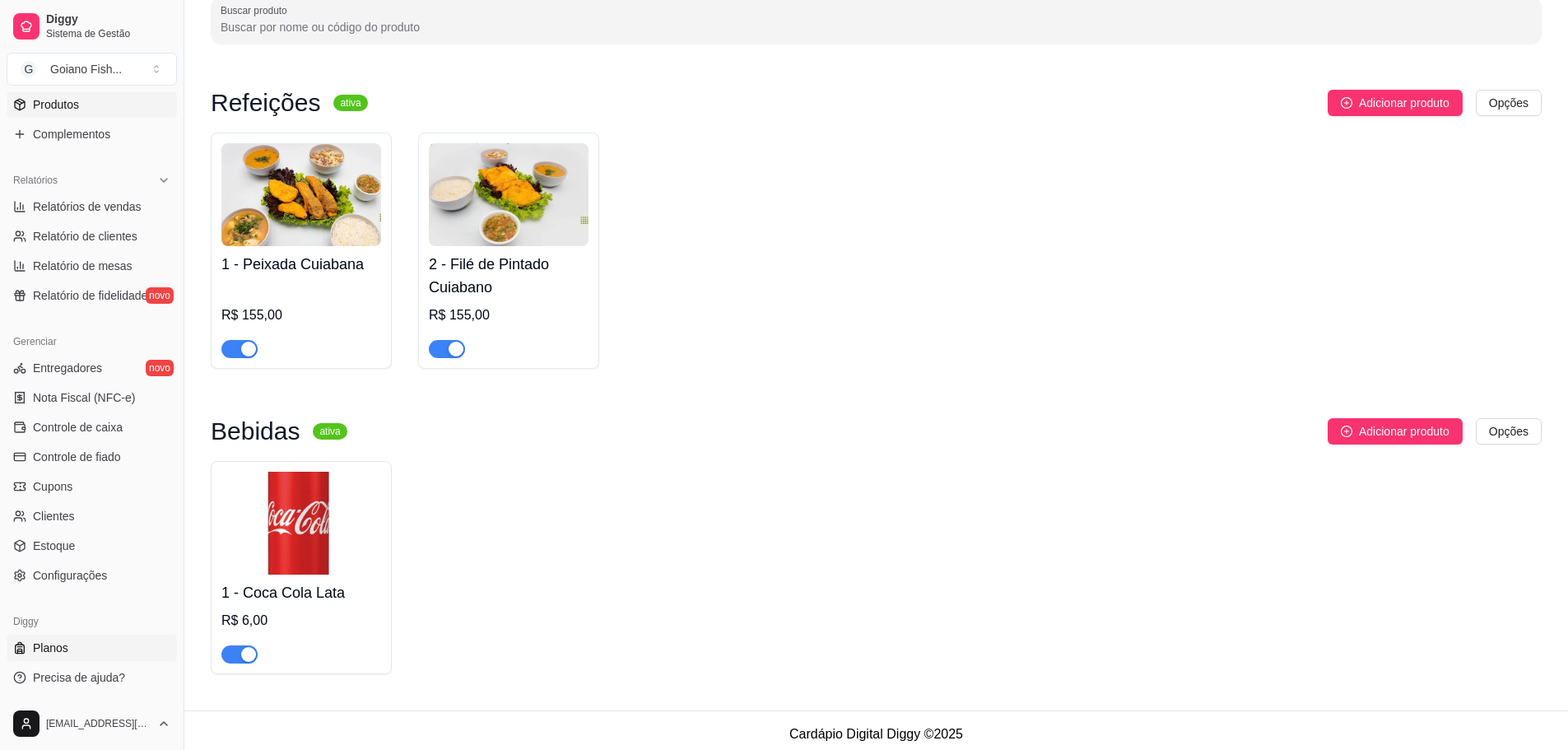
scroll to position [104, 0]
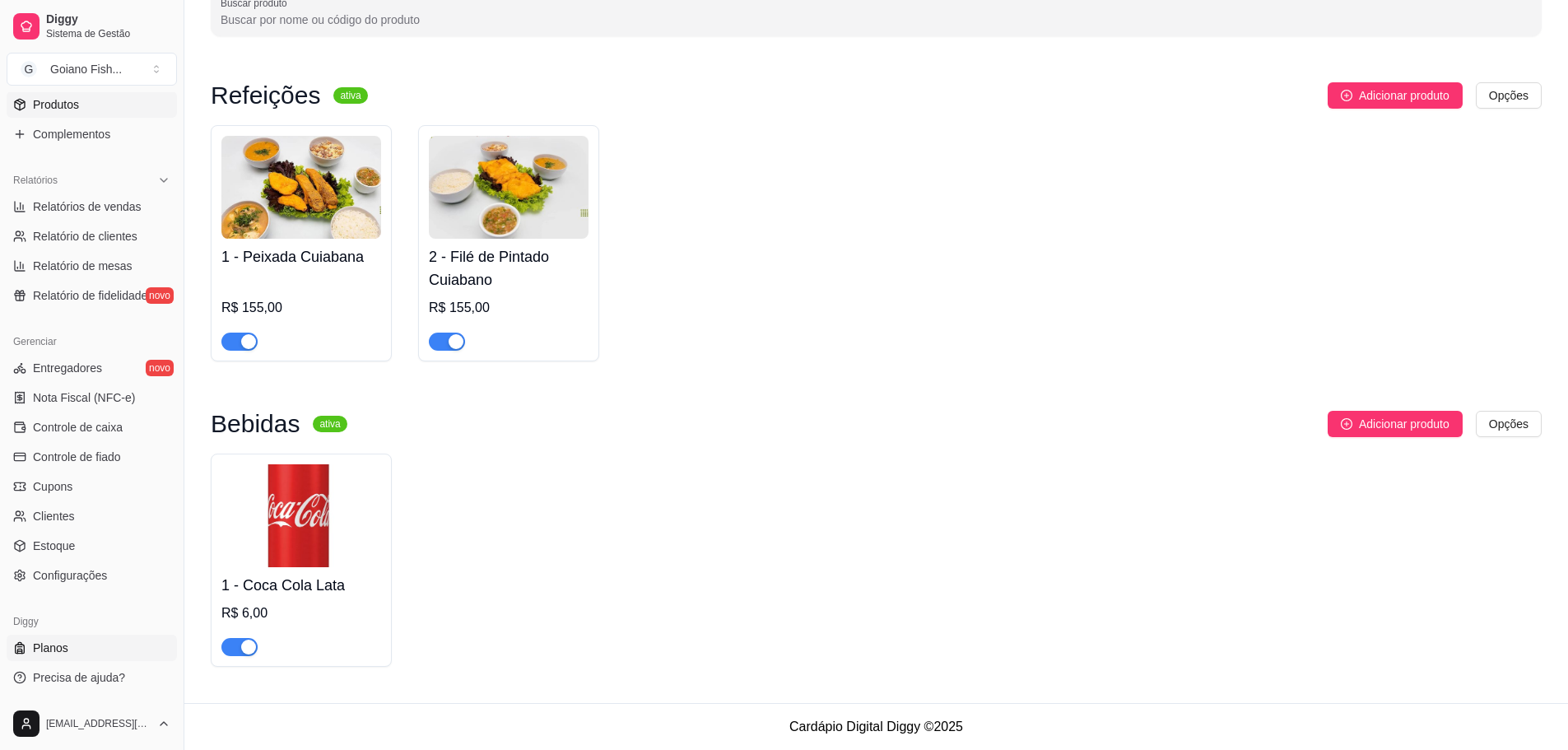
click at [78, 644] on link "Planos" at bounding box center [92, 648] width 171 height 26
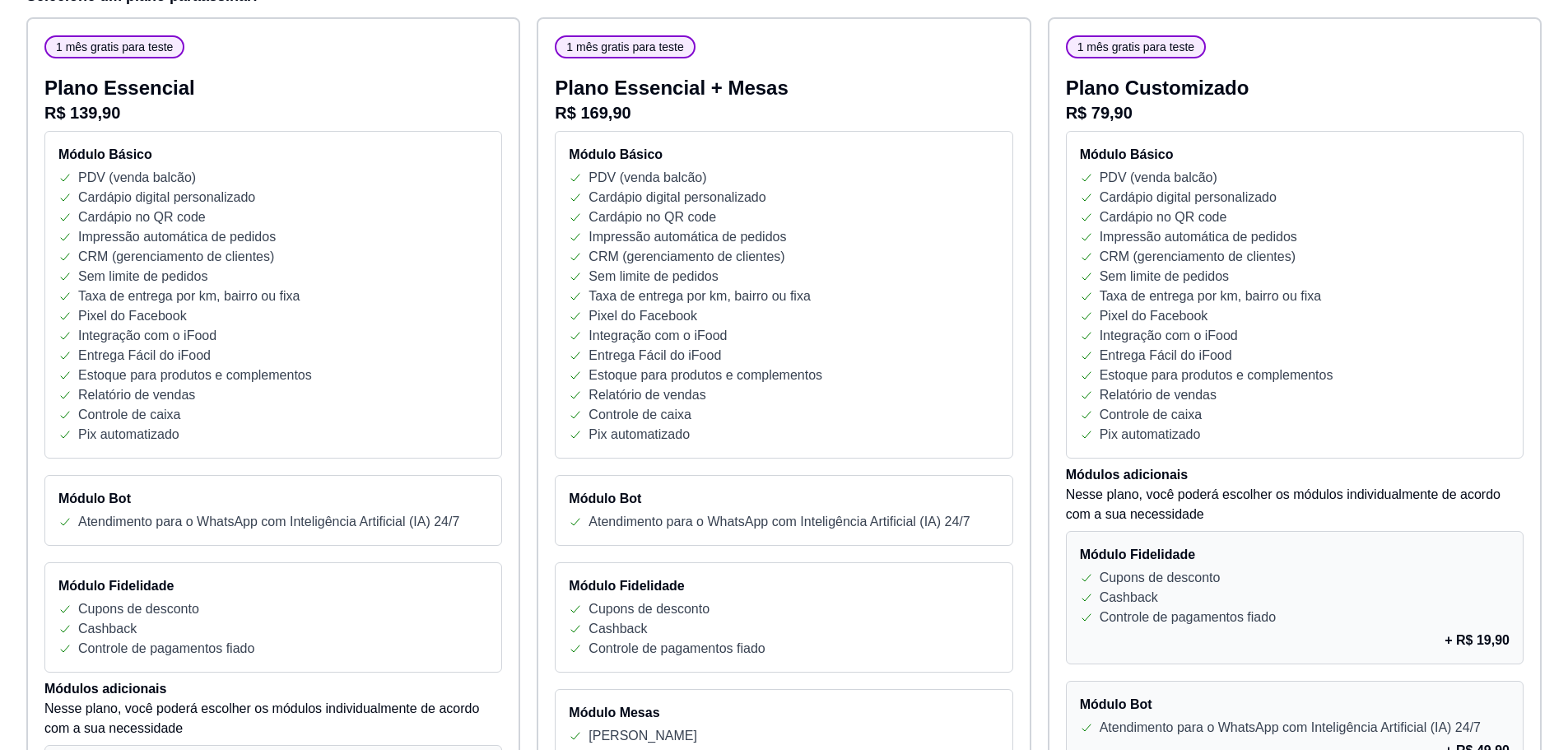
scroll to position [325, 0]
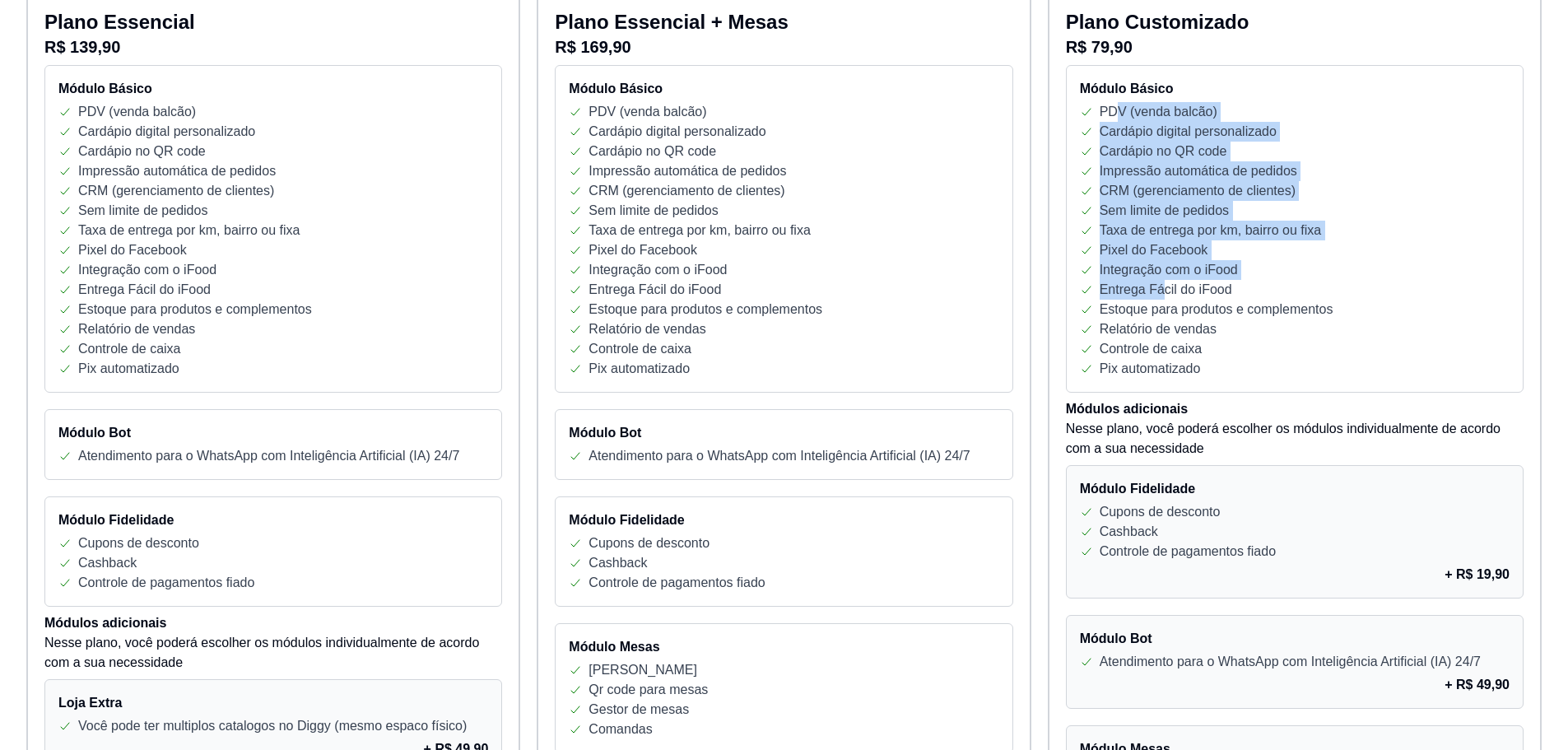
drag, startPoint x: 1118, startPoint y: 109, endPoint x: 1208, endPoint y: 283, distance: 195.9
click at [1160, 288] on div "Módulo Básico PDV (venda balcão) Cardápio digital personalizado Cardápio no QR …" at bounding box center [1294, 229] width 458 height 328
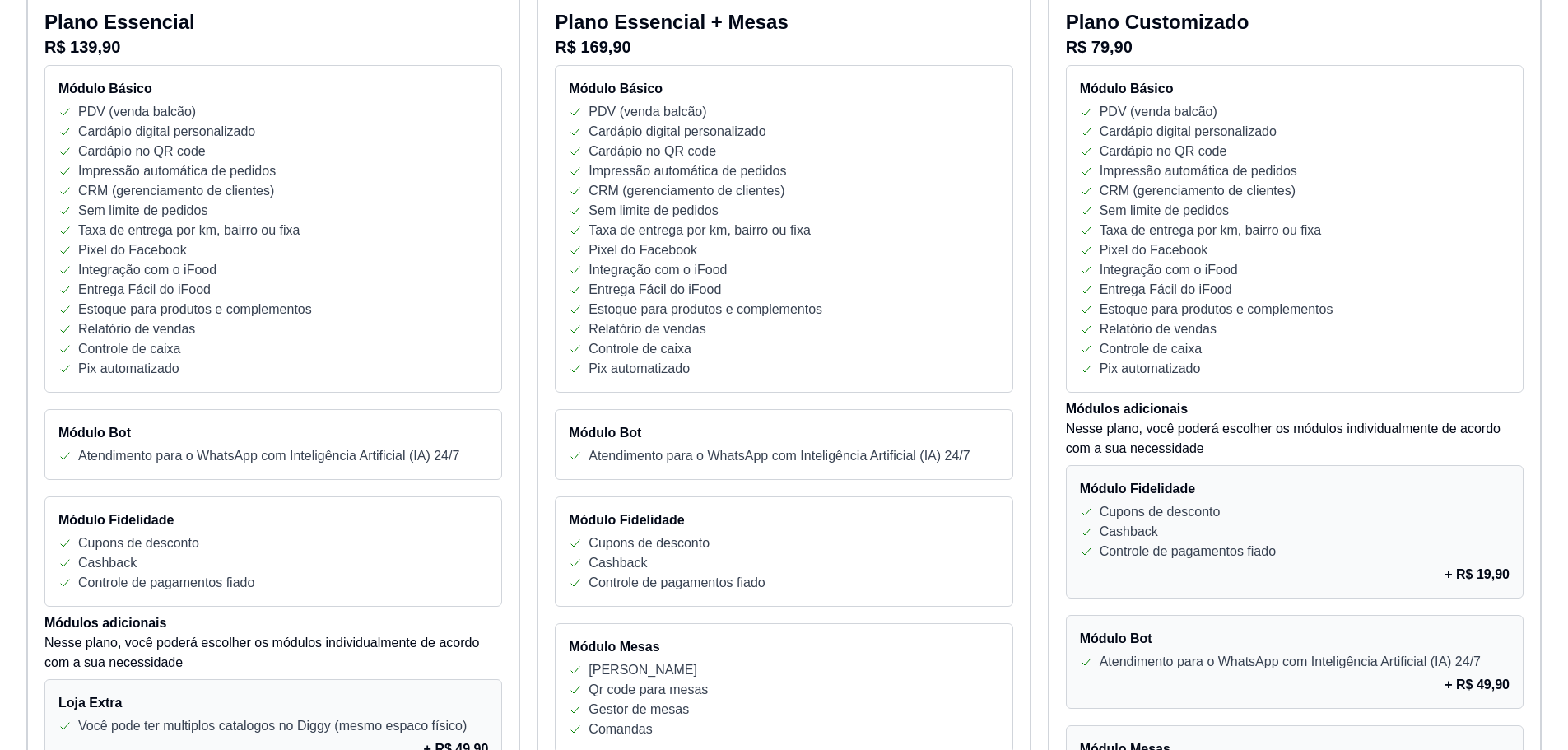
click at [1283, 284] on div "Entrega Fácil do iFood" at bounding box center [1294, 290] width 430 height 20
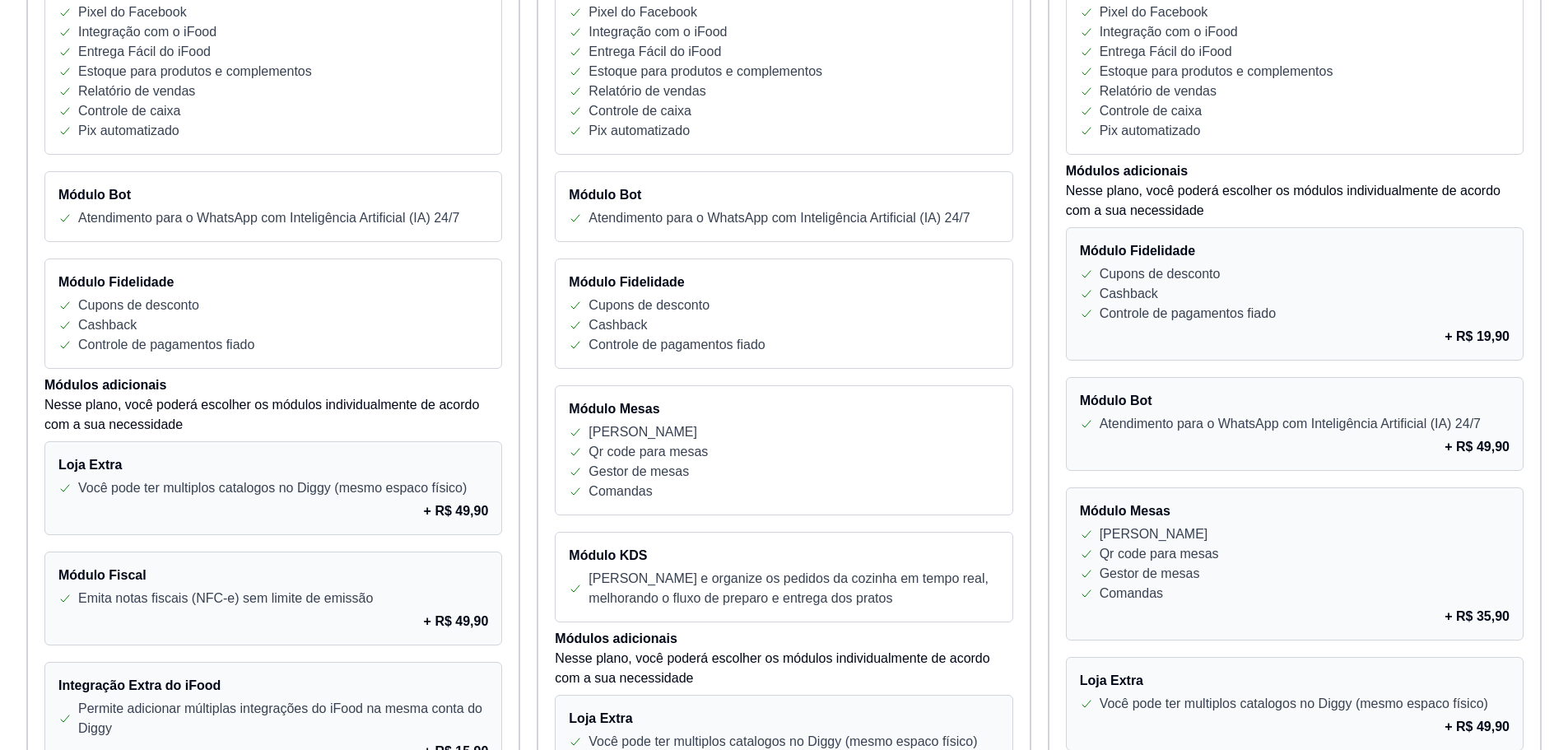
scroll to position [654, 0]
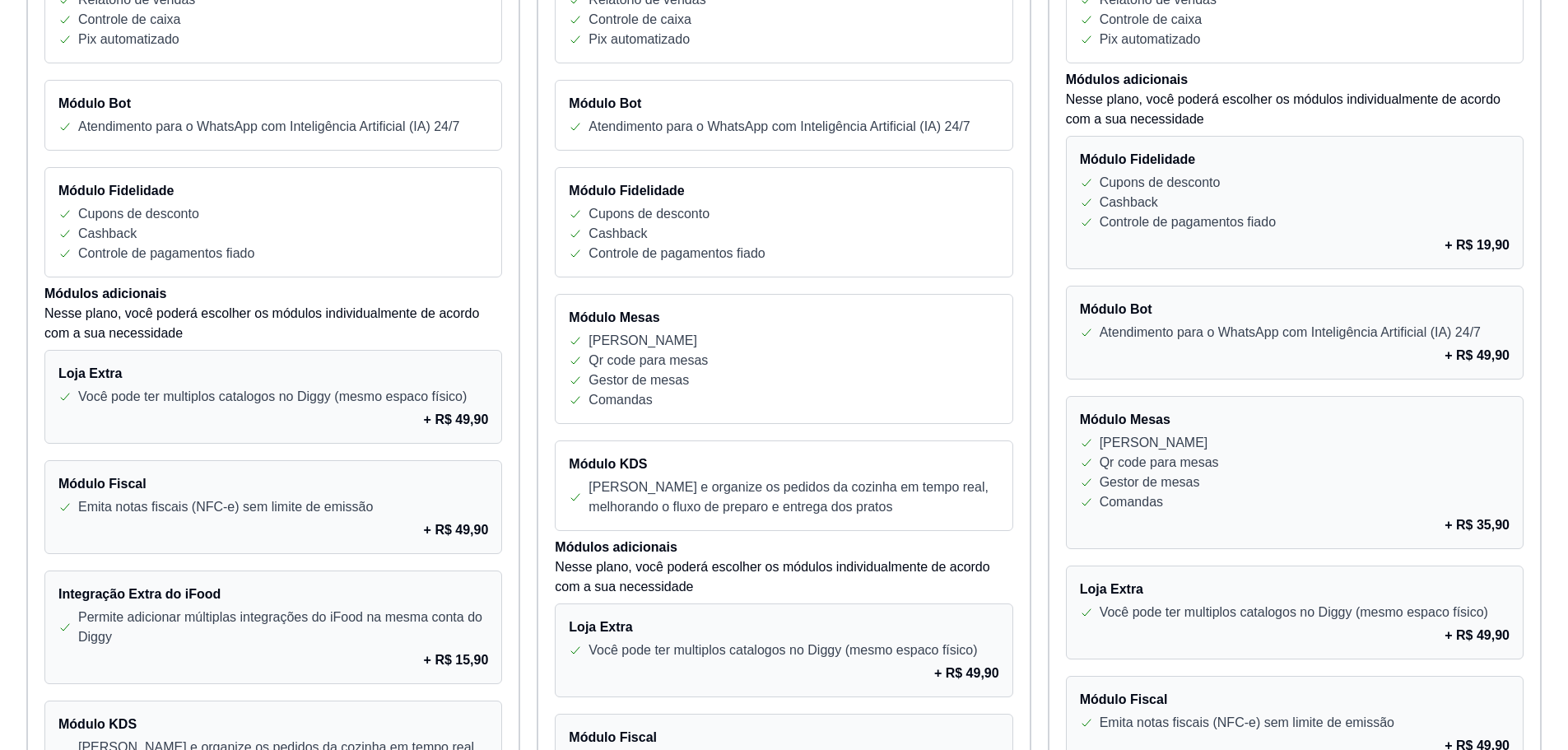
click at [1177, 244] on div "+ R$ 19,90" at bounding box center [1294, 245] width 430 height 20
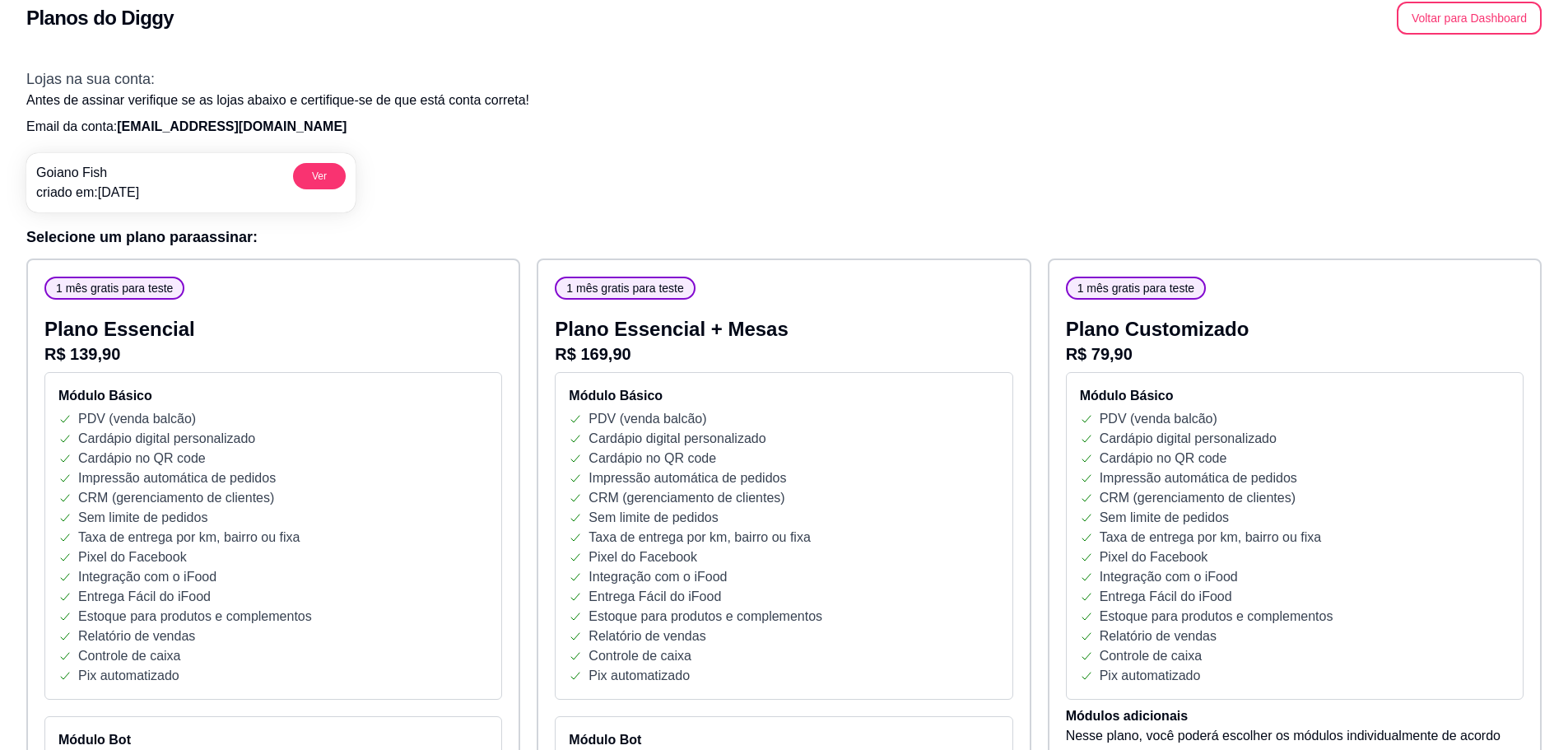
scroll to position [0, 0]
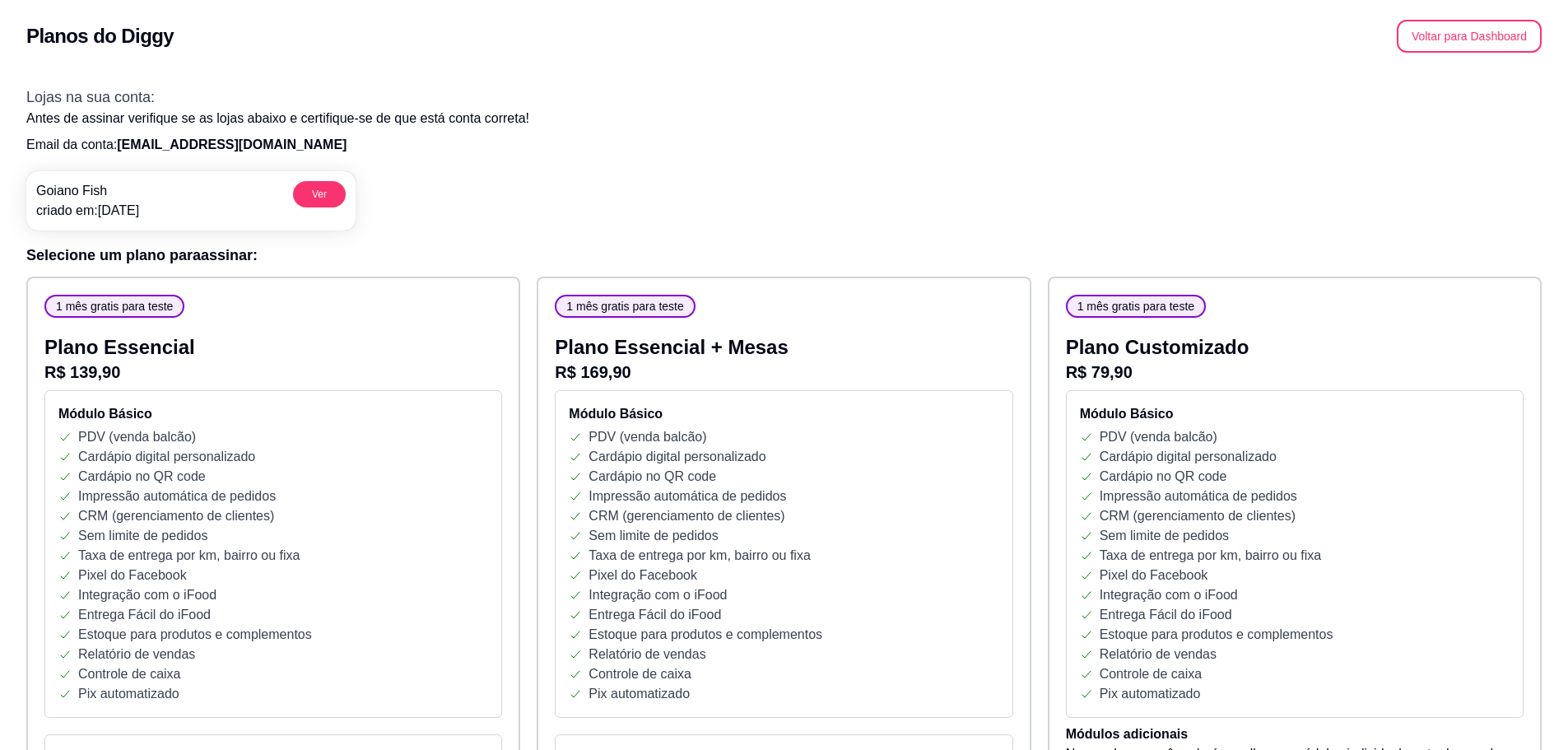
click at [106, 36] on h2 "Planos do Diggy" at bounding box center [100, 36] width 148 height 26
click at [1452, 47] on button "Voltar para Dashboard" at bounding box center [1469, 36] width 141 height 32
